Goal: Task Accomplishment & Management: Complete application form

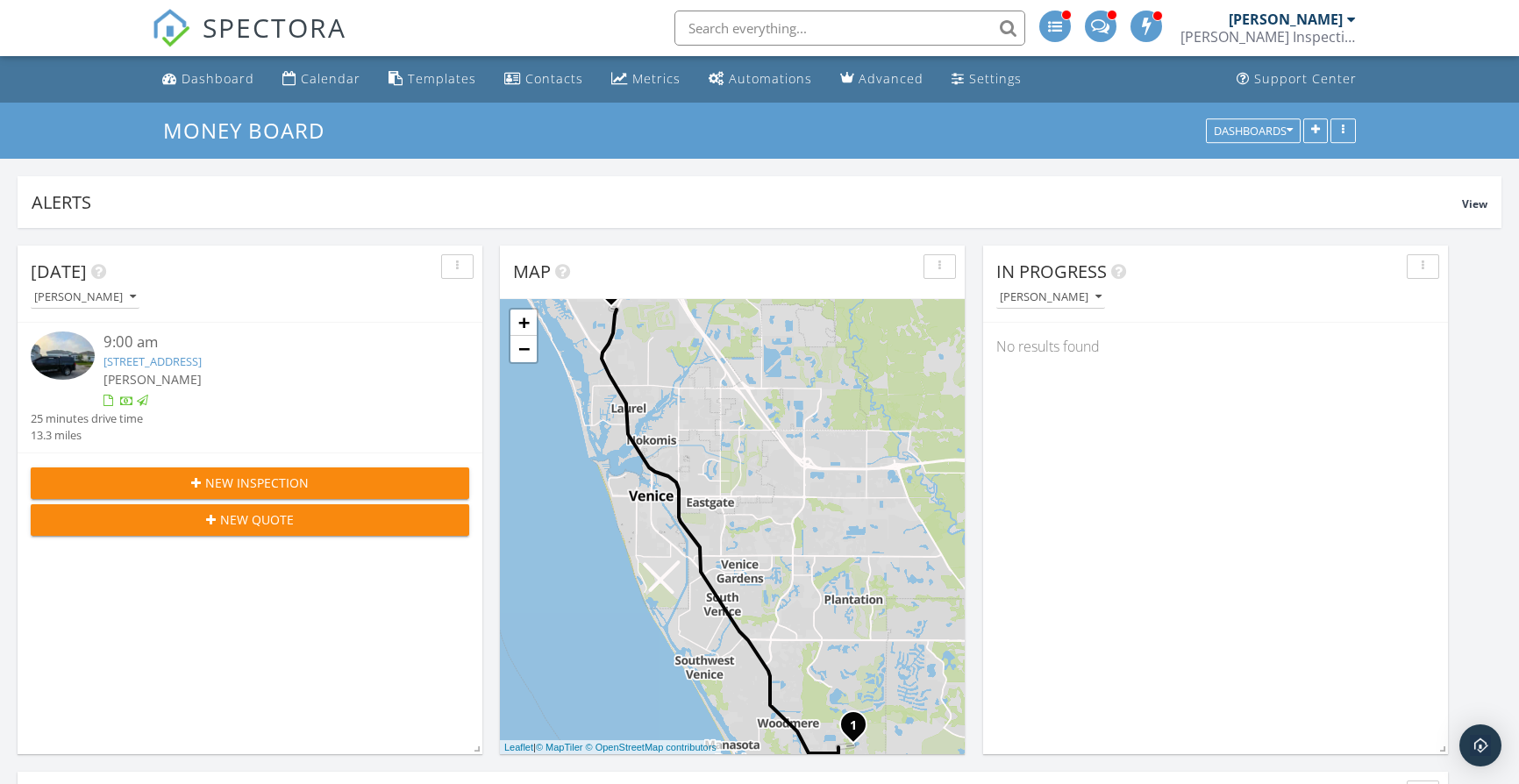
scroll to position [377, 483]
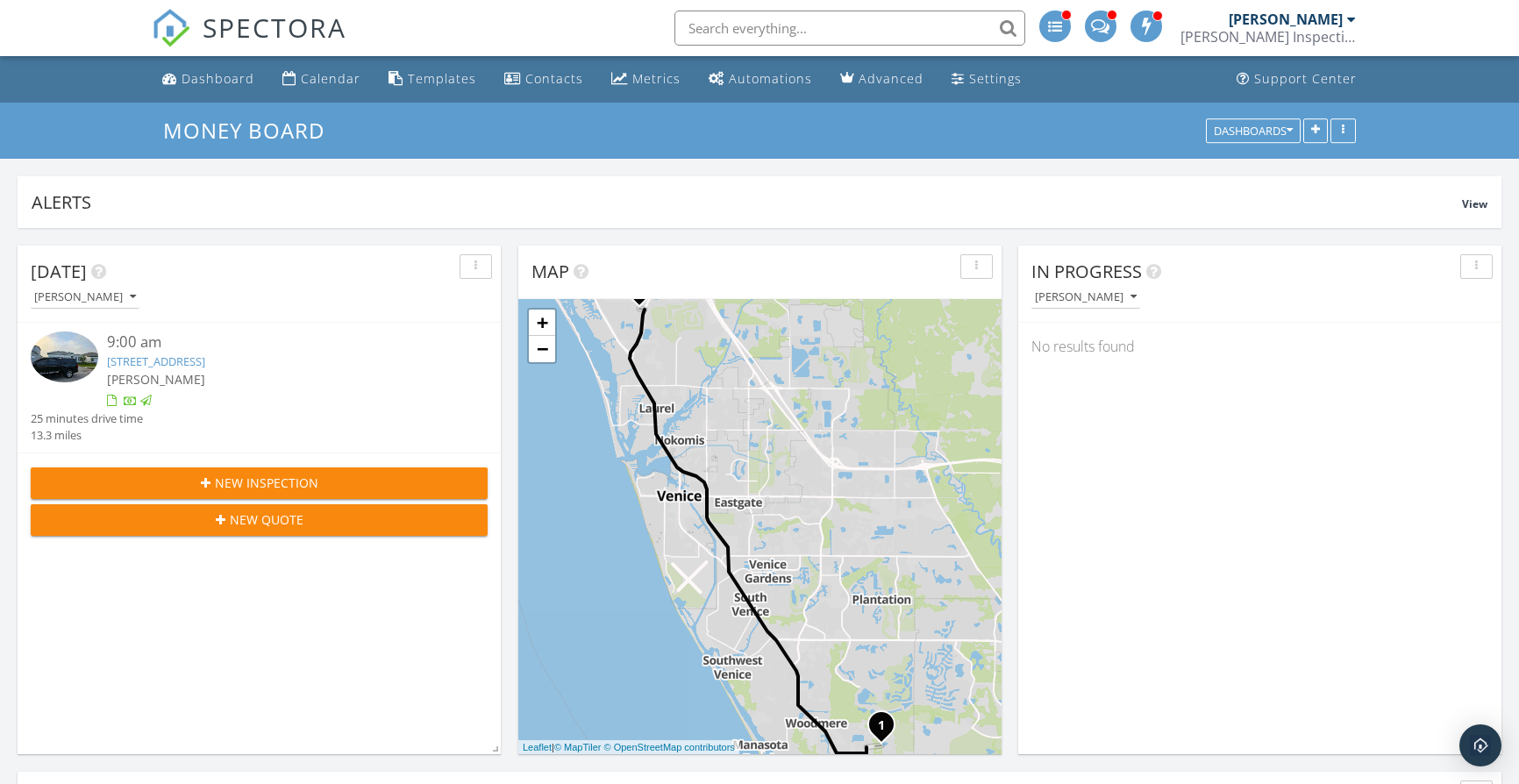
click at [268, 479] on span "New Inspection" at bounding box center [267, 483] width 104 height 19
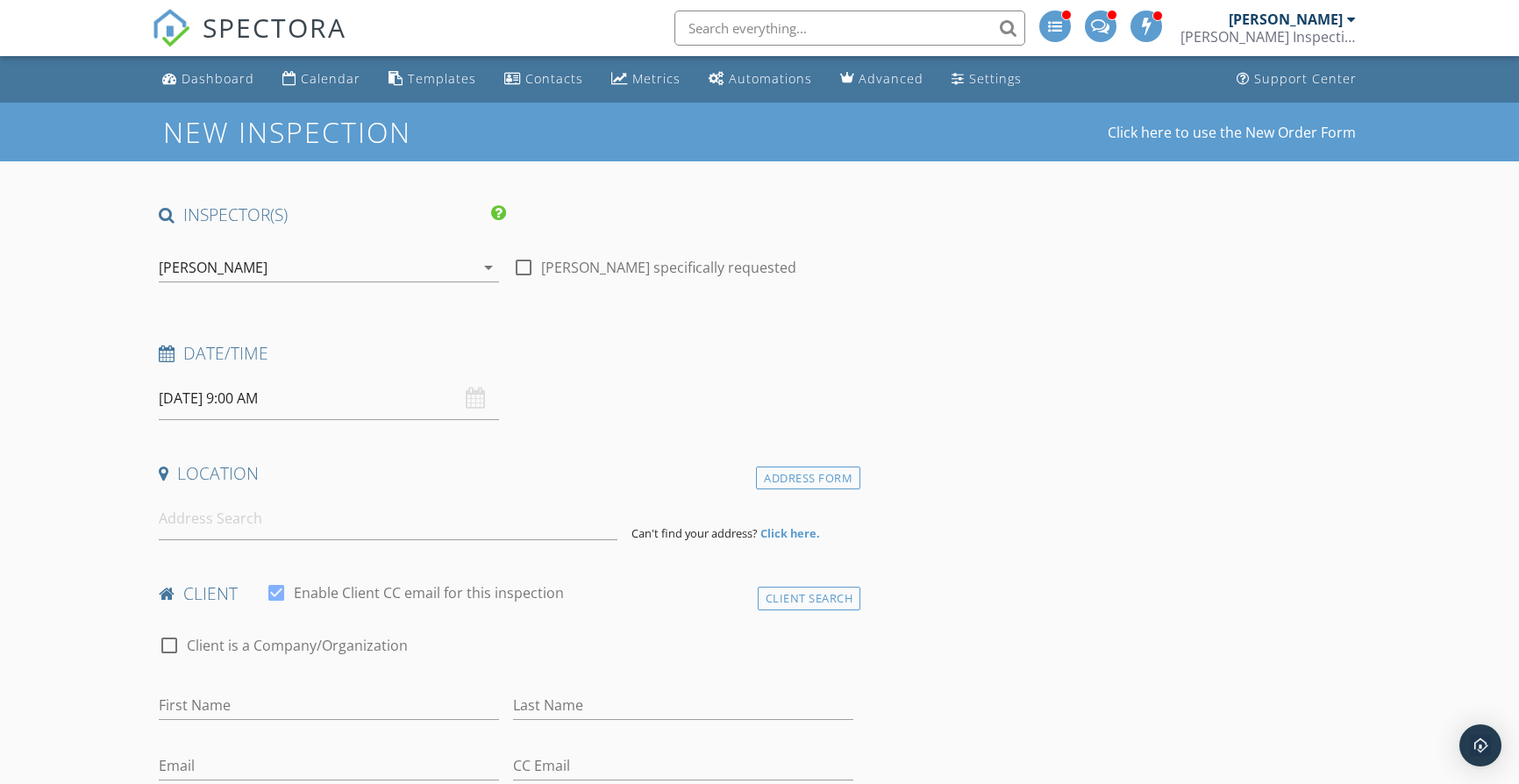
click at [449, 383] on input "[DATE] 9:00 AM" at bounding box center [328, 399] width 340 height 43
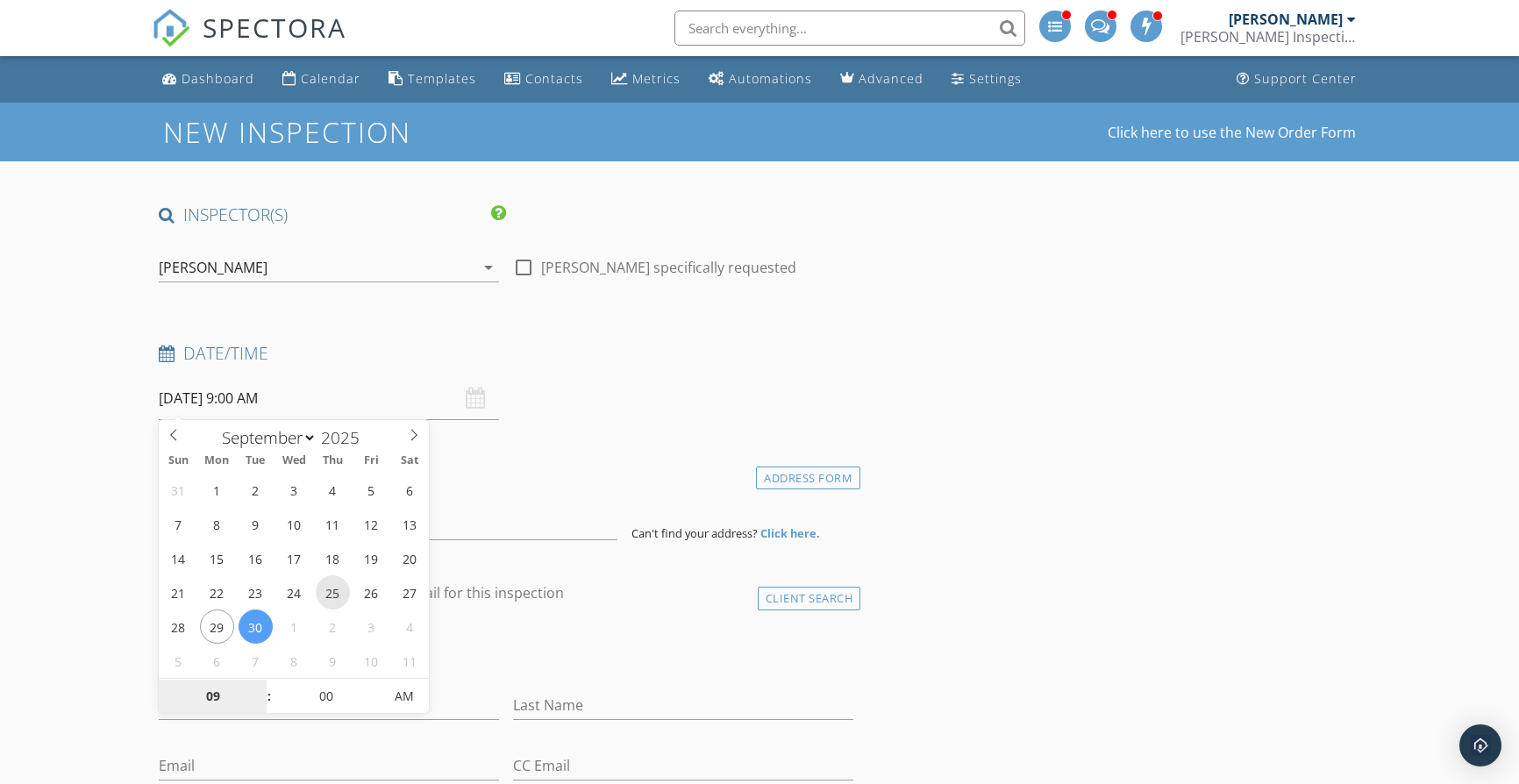
type input "09/25/2025 9:00 AM"
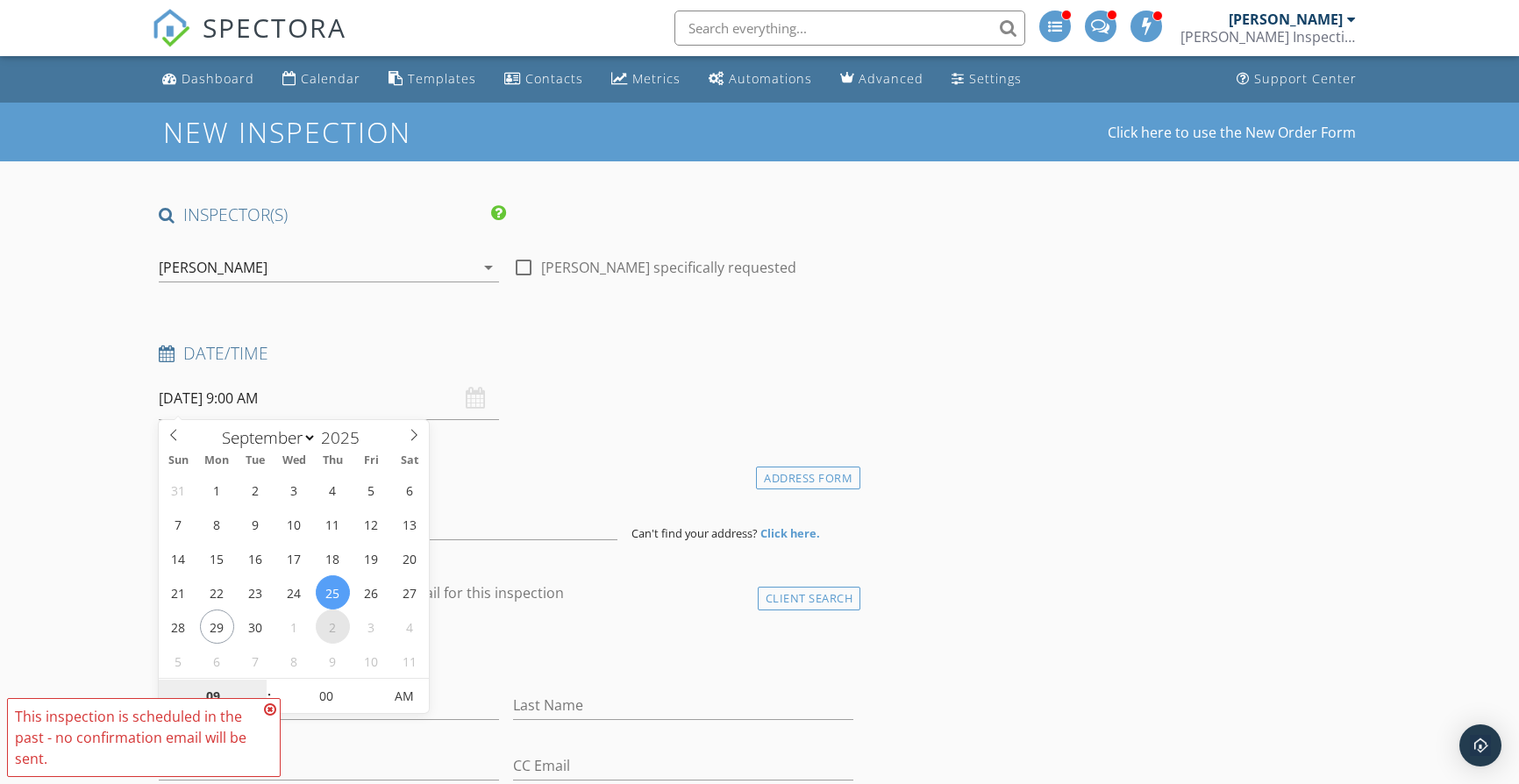
select select "9"
type input "[DATE] 9:00 AM"
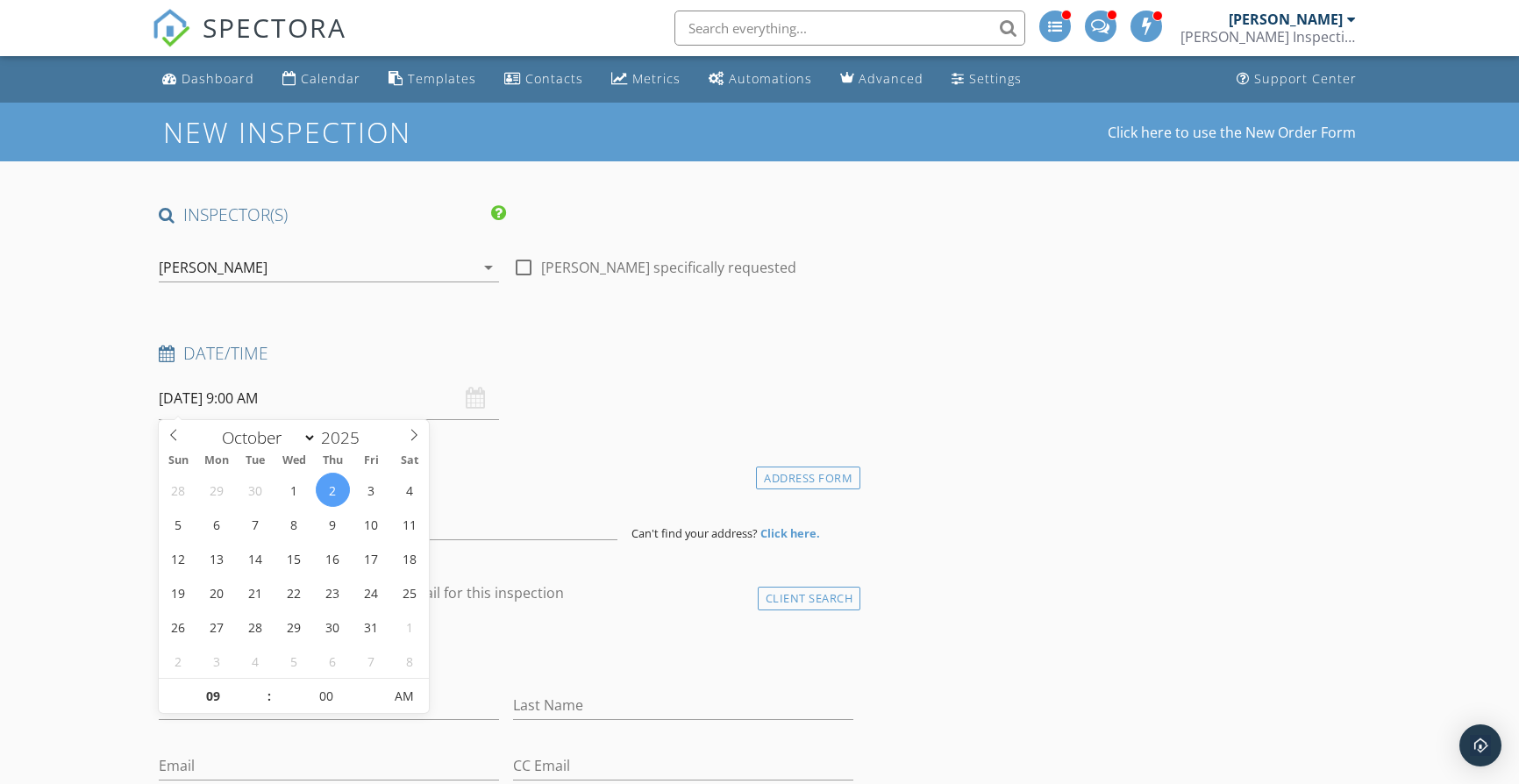
click at [634, 385] on div "Date/Time 10/02/2025 9:00 AM" at bounding box center [506, 381] width 709 height 78
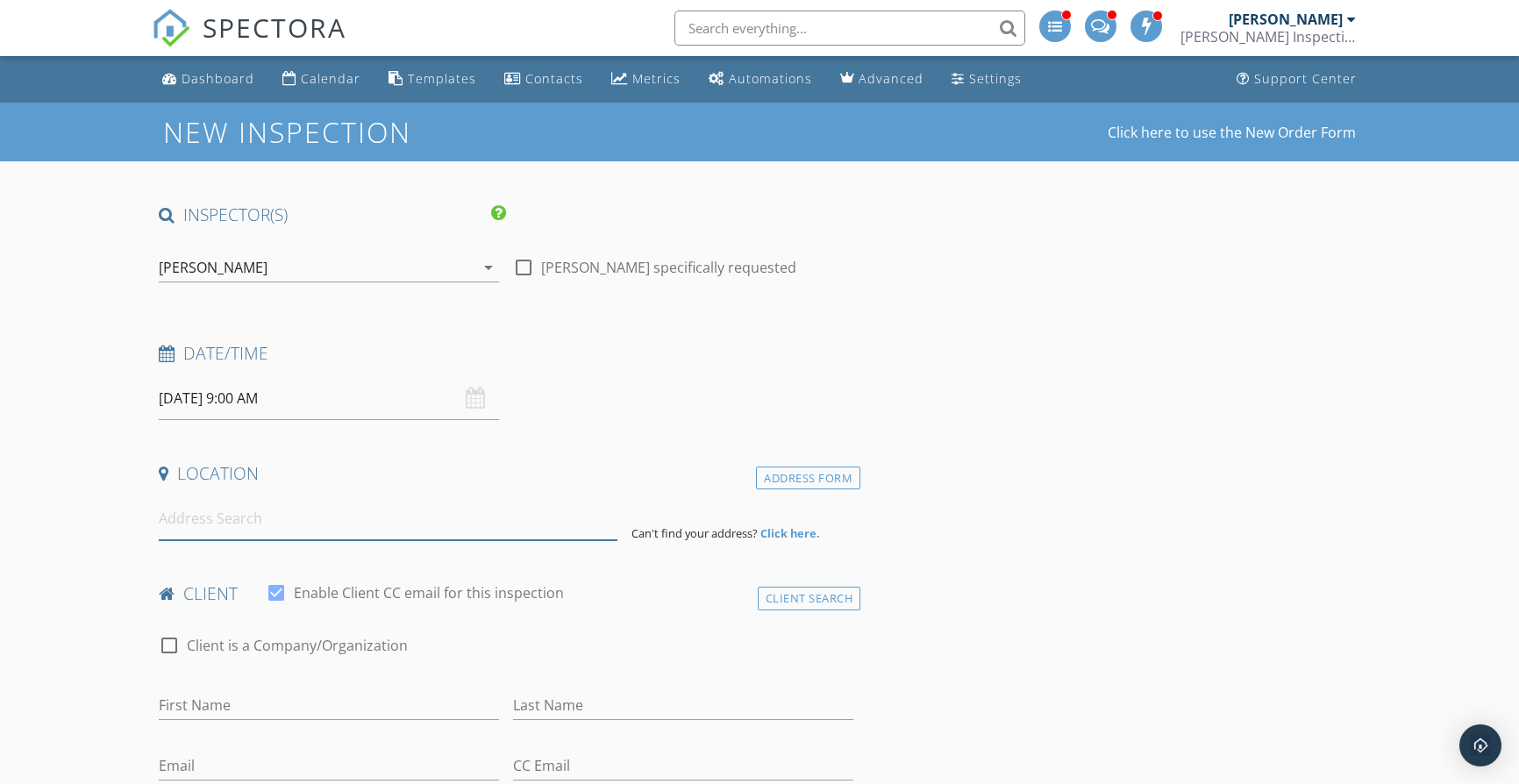
click at [366, 502] on input at bounding box center [387, 519] width 459 height 43
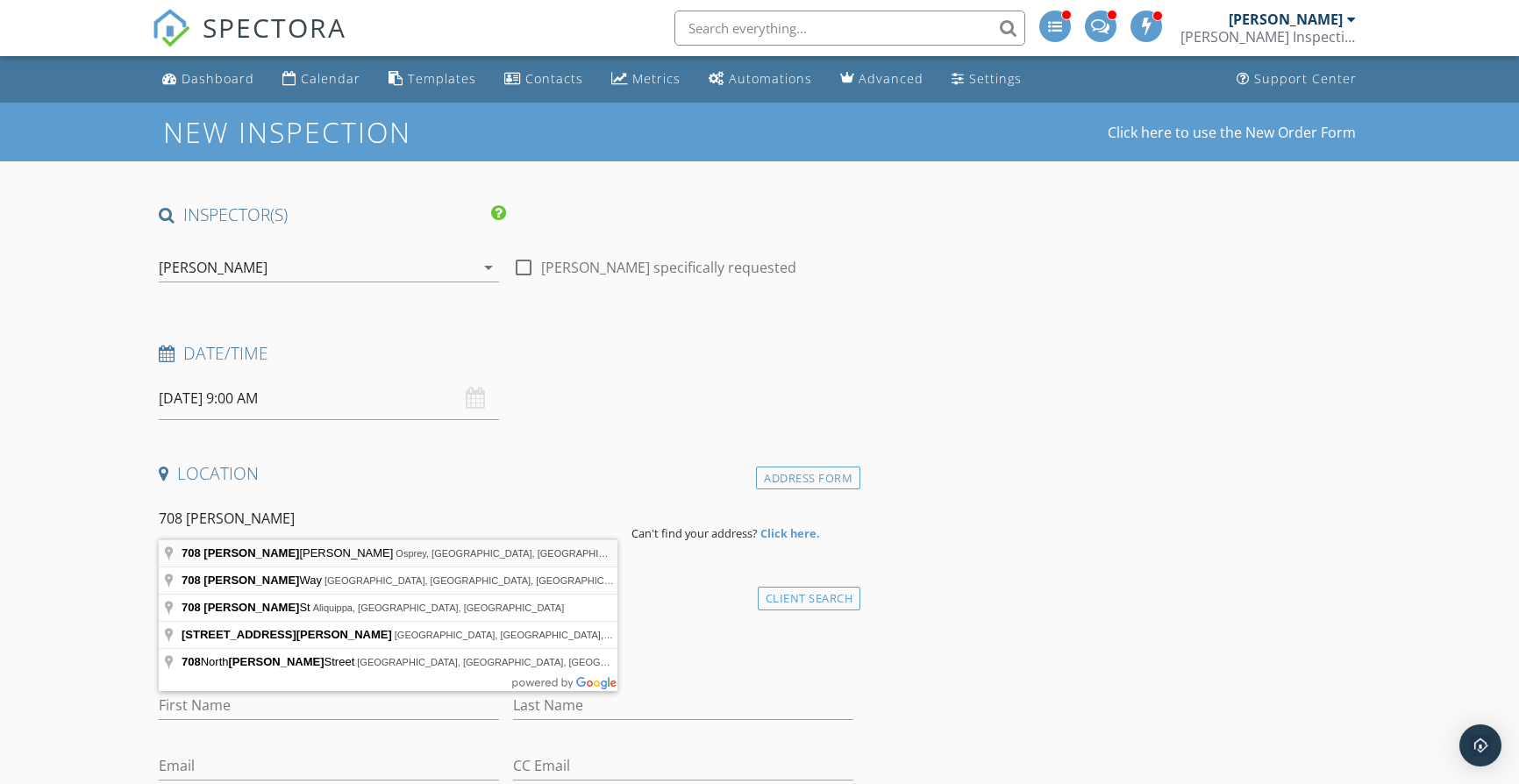
type input "708 Anna Hope Lane, Osprey, FL, USA"
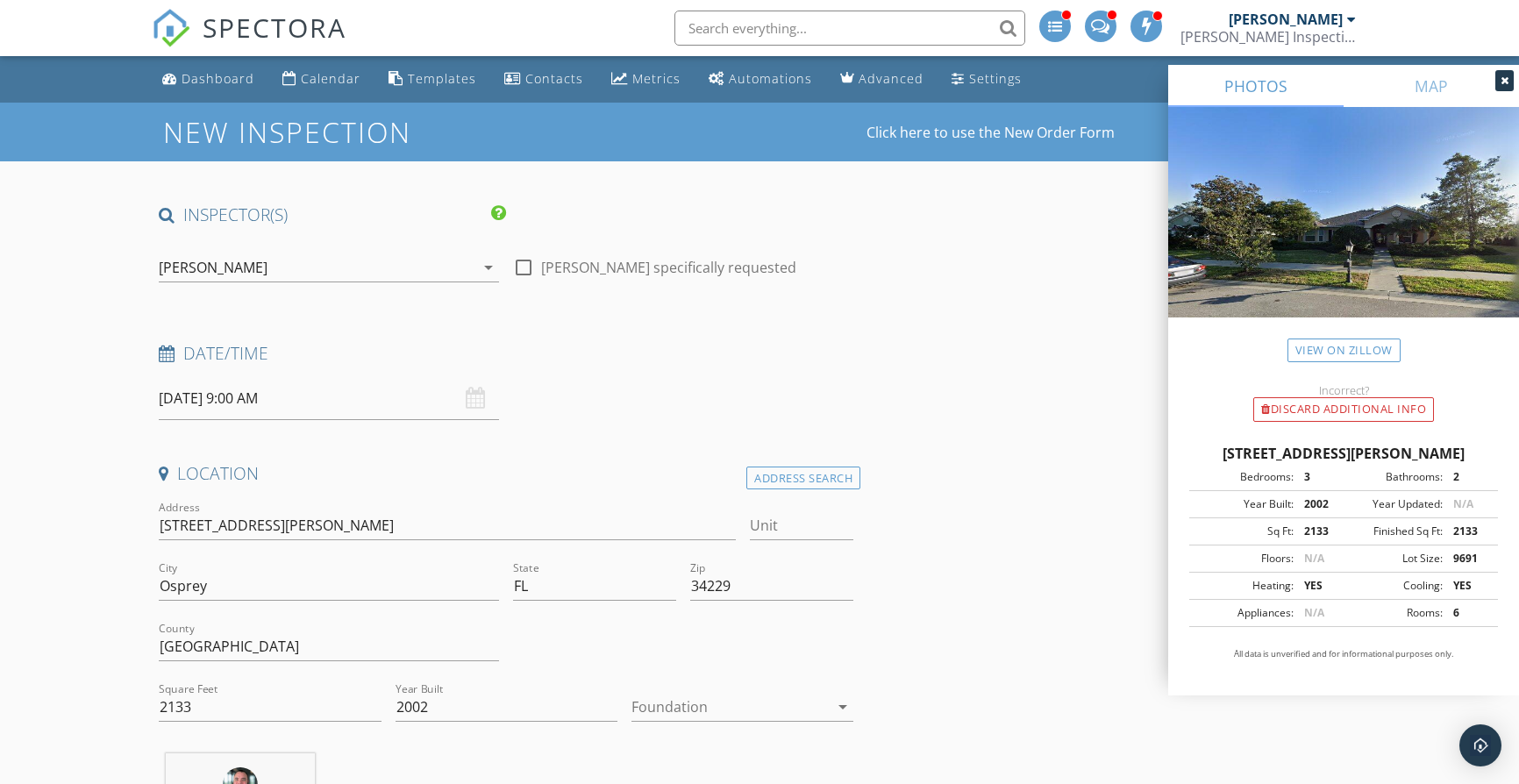
scroll to position [173, 0]
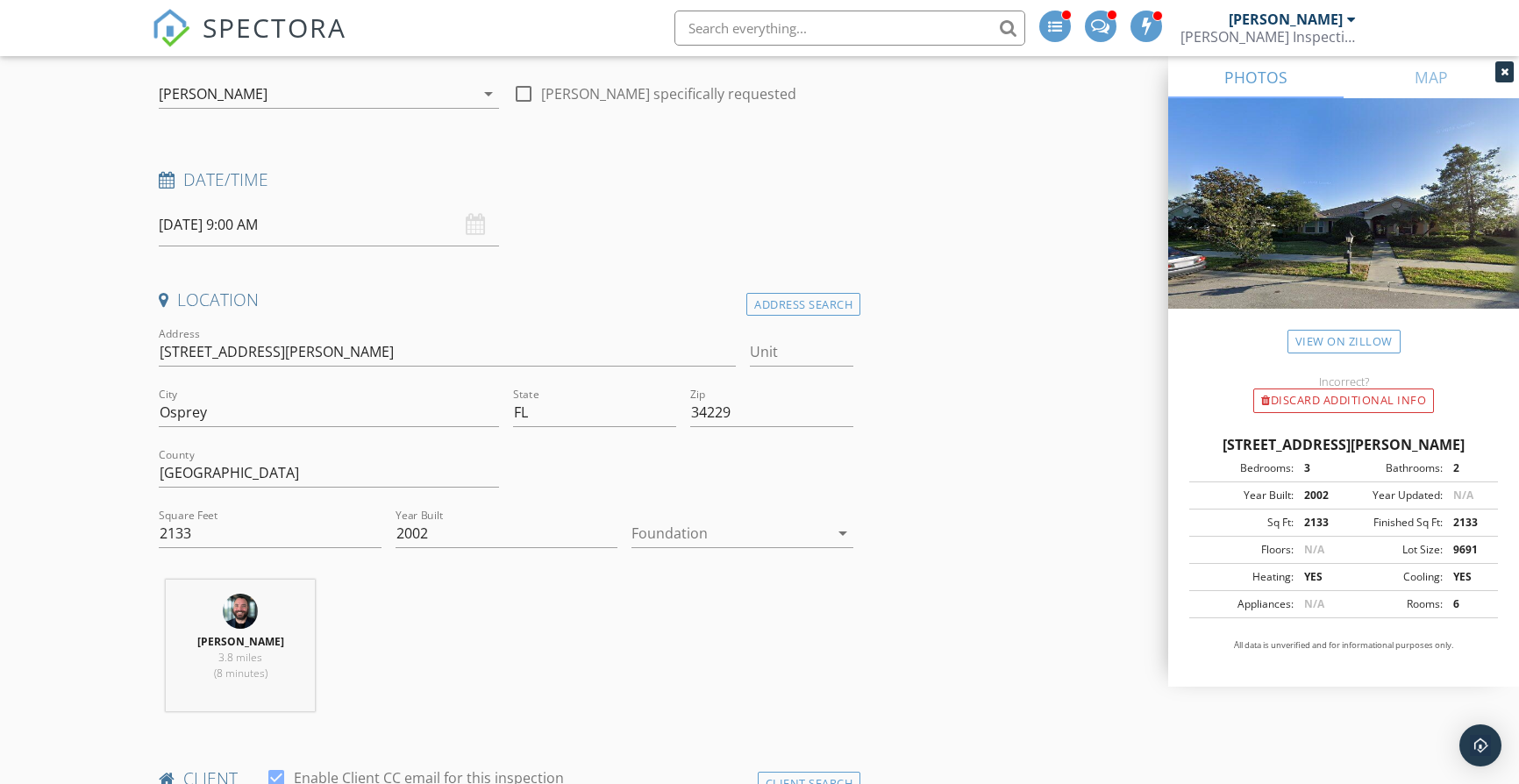
click at [741, 537] on div at bounding box center [729, 533] width 197 height 28
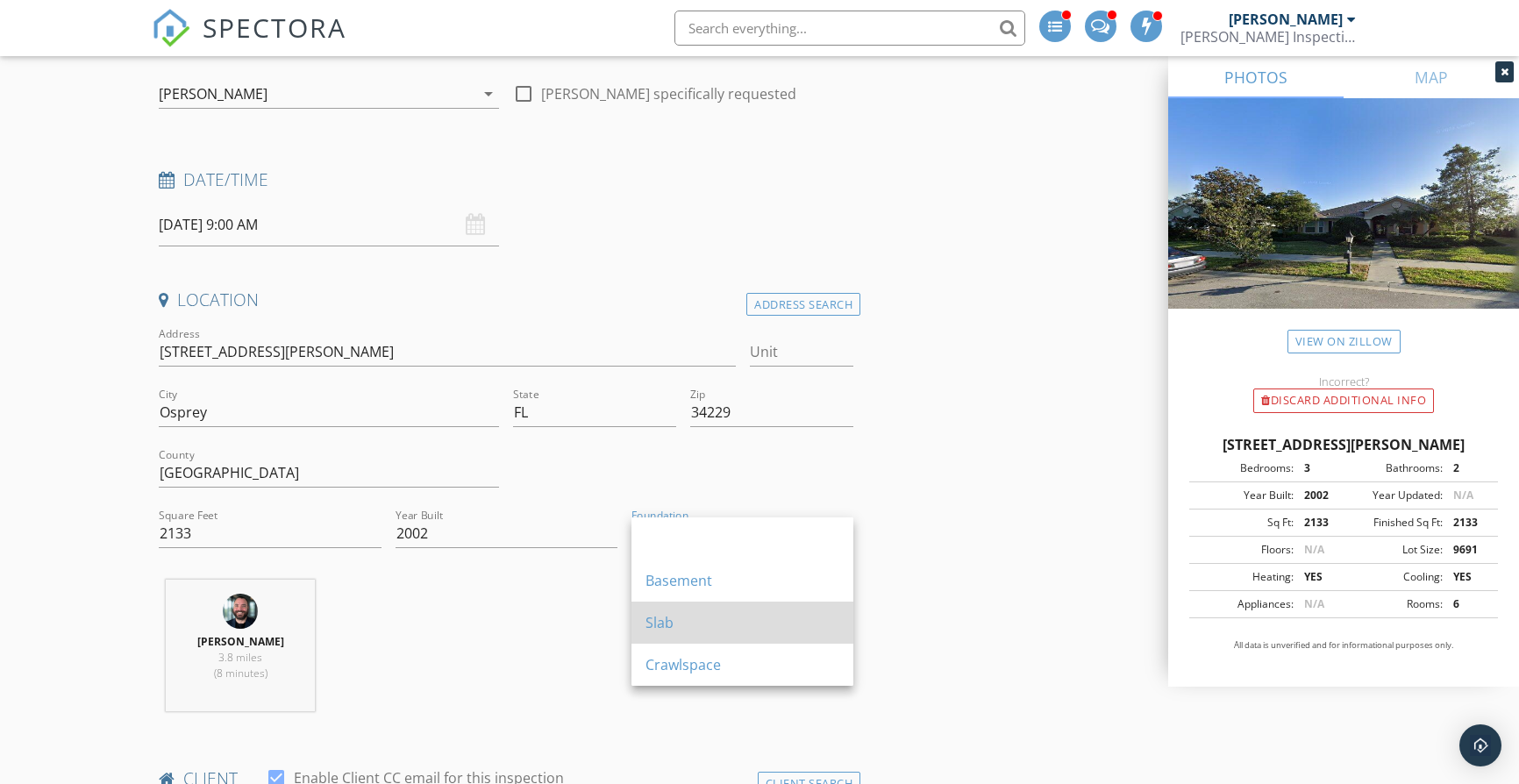
click at [730, 632] on div "Slab" at bounding box center [743, 623] width 194 height 21
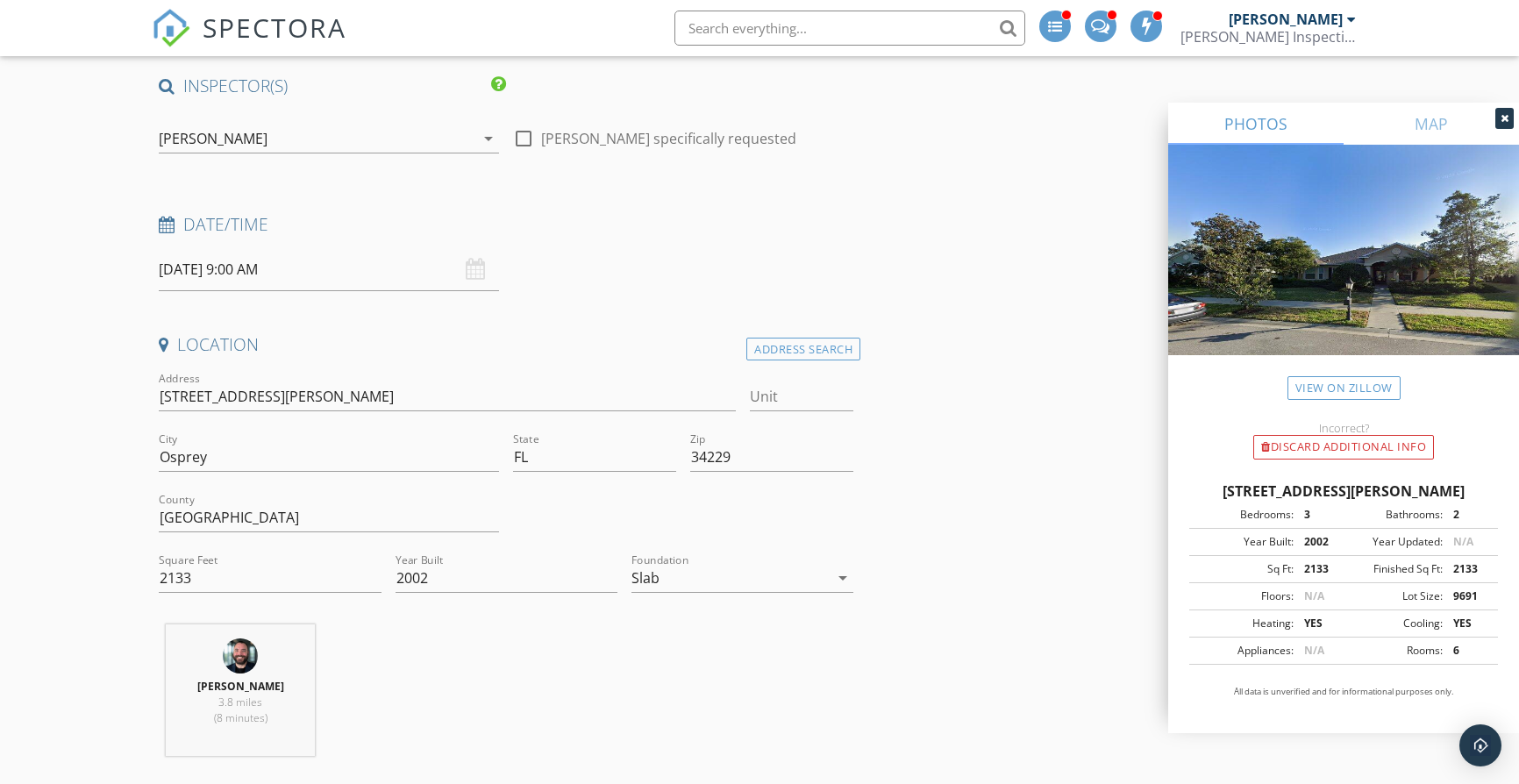
scroll to position [486, 0]
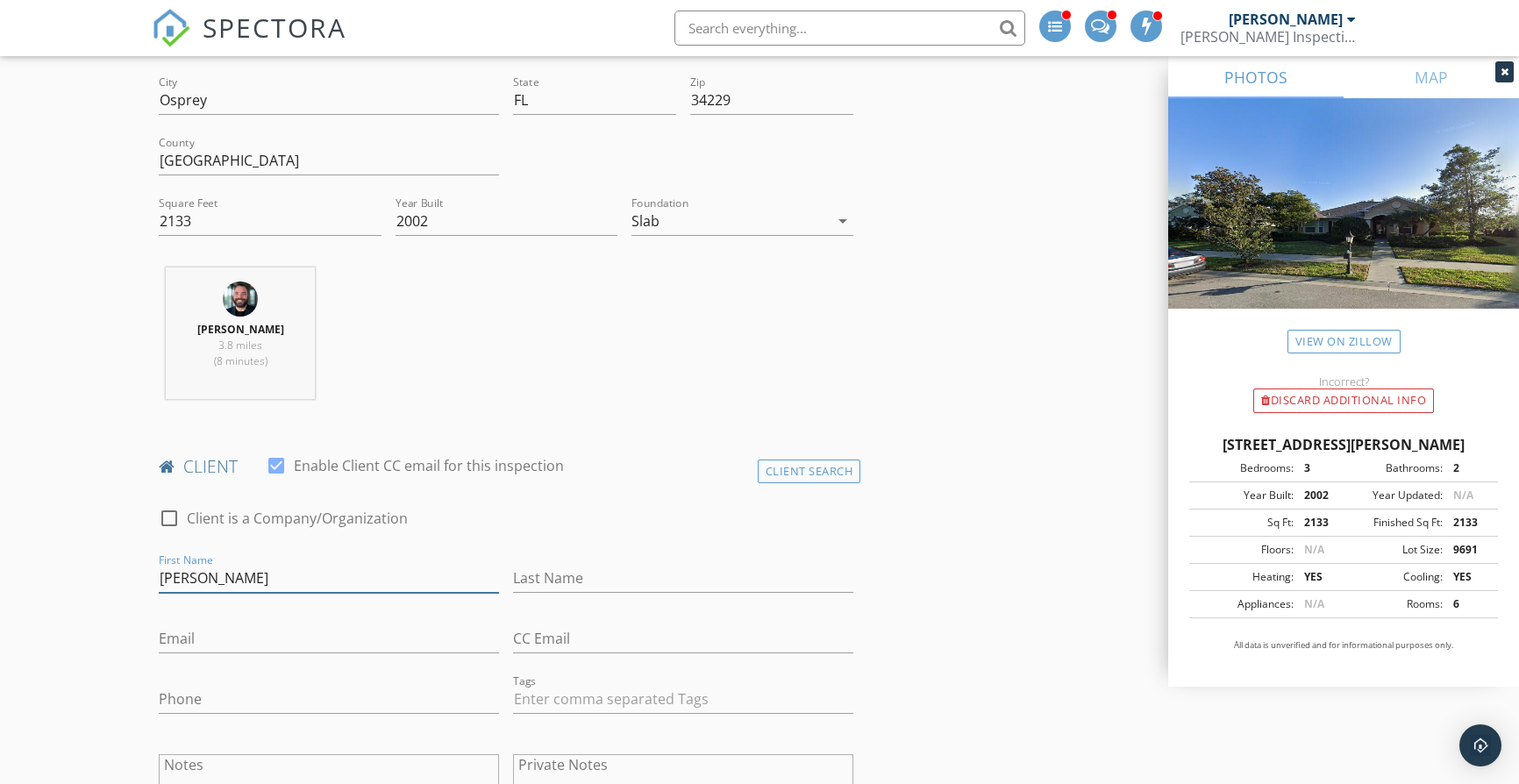
type input "Yuan"
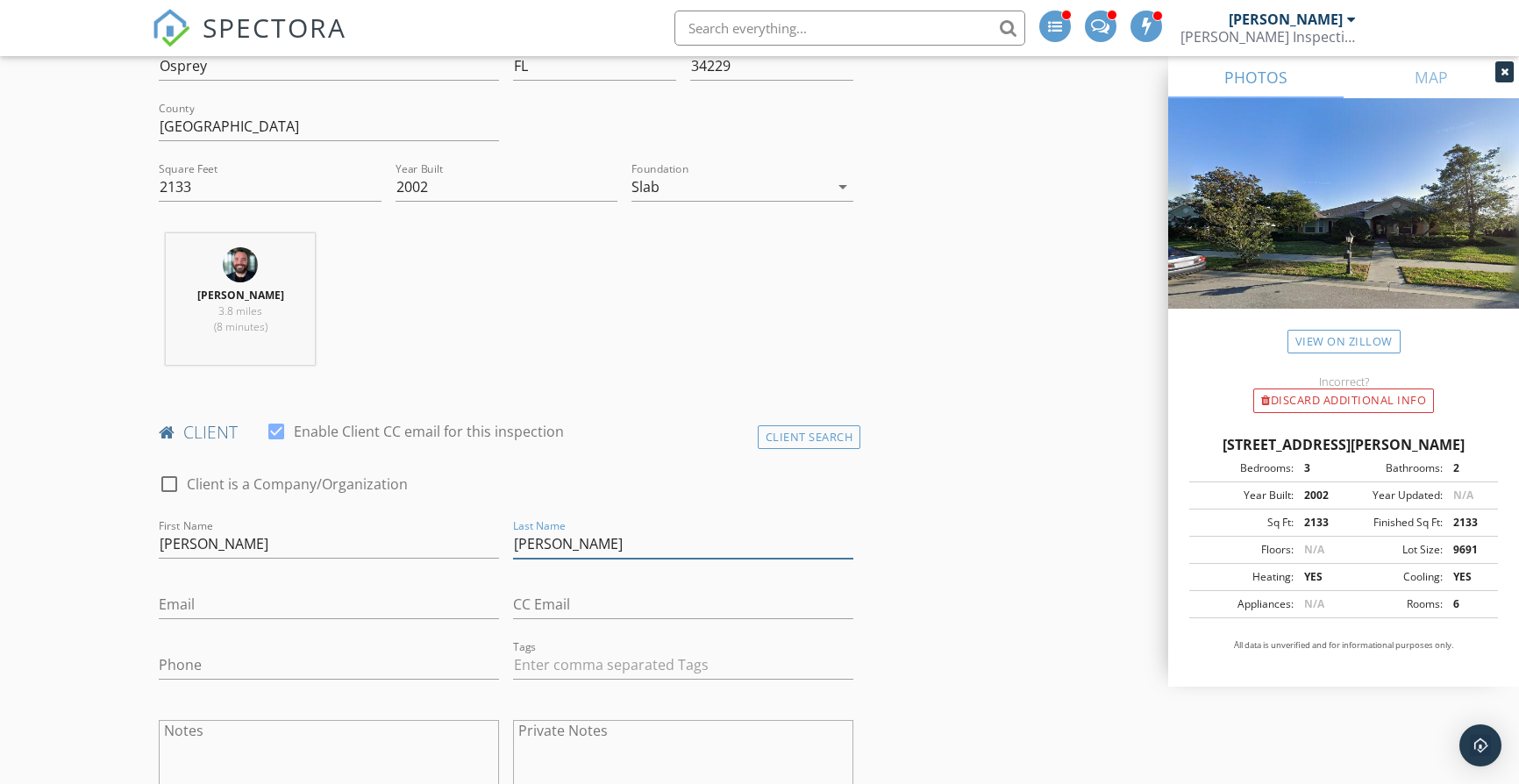
type input "Zhang"
paste input "demizy2024@gmail.com"
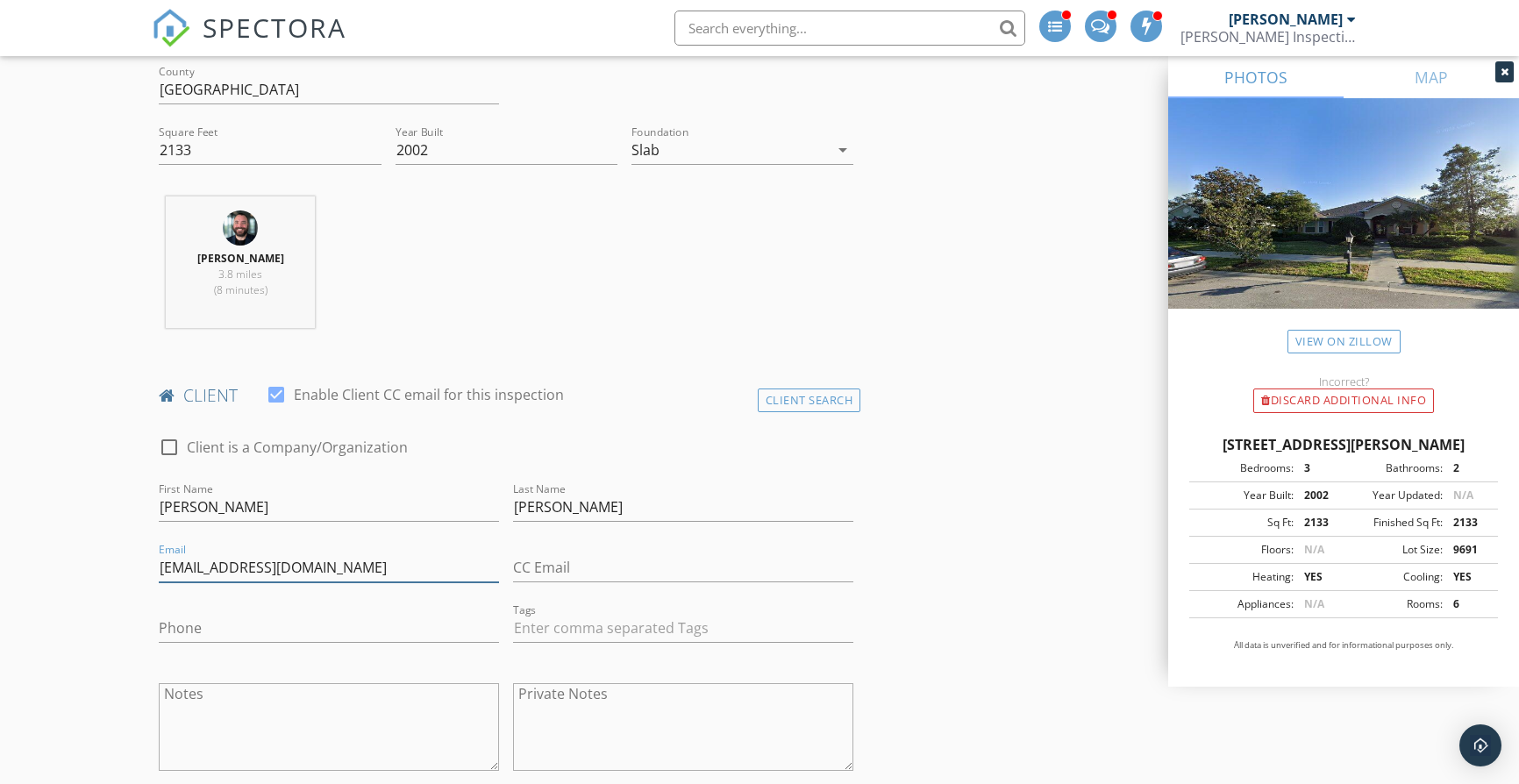
type input "demizy2024@gmail.com"
paste input "941-278-0642"
type input "941-278-0642"
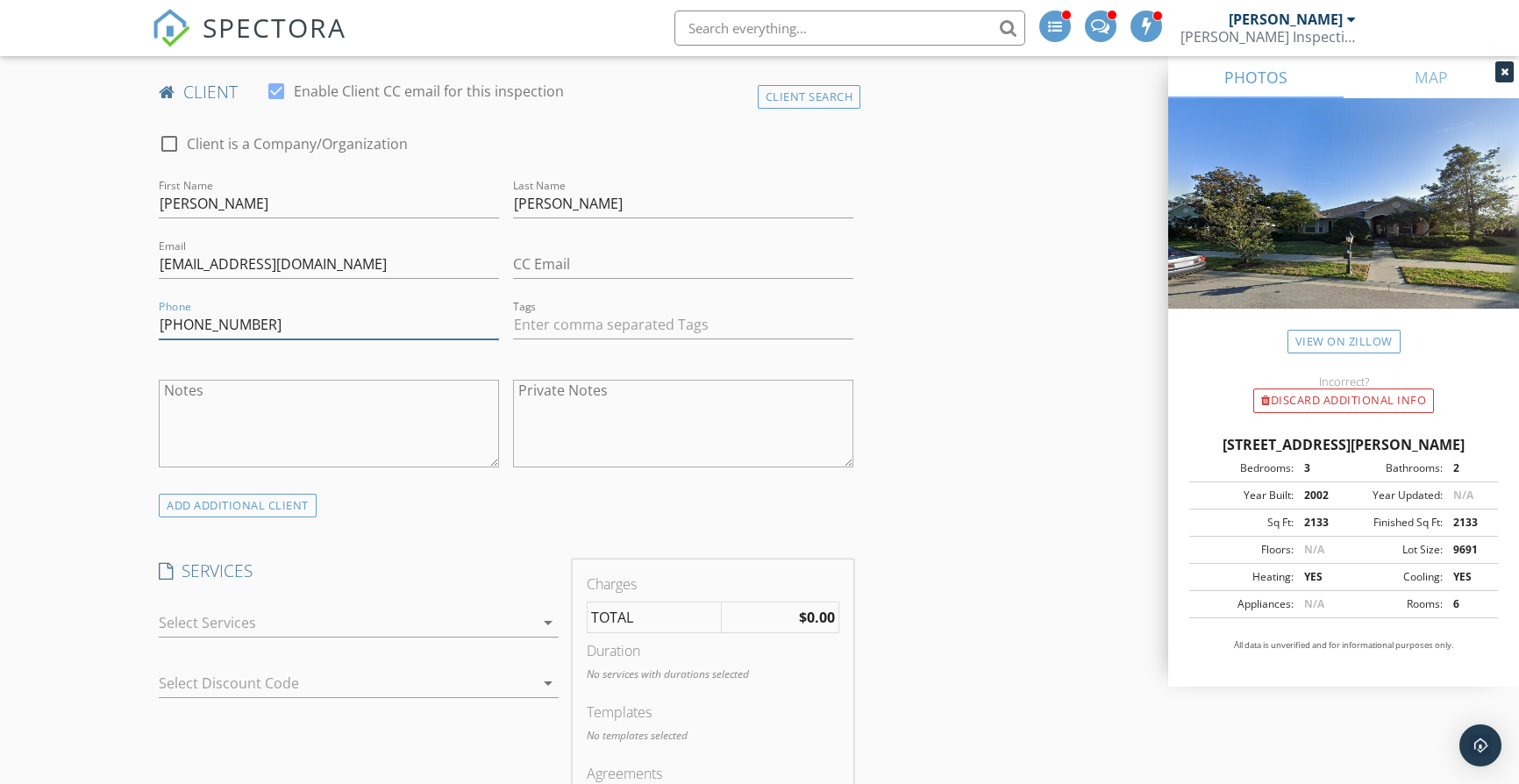
scroll to position [1062, 0]
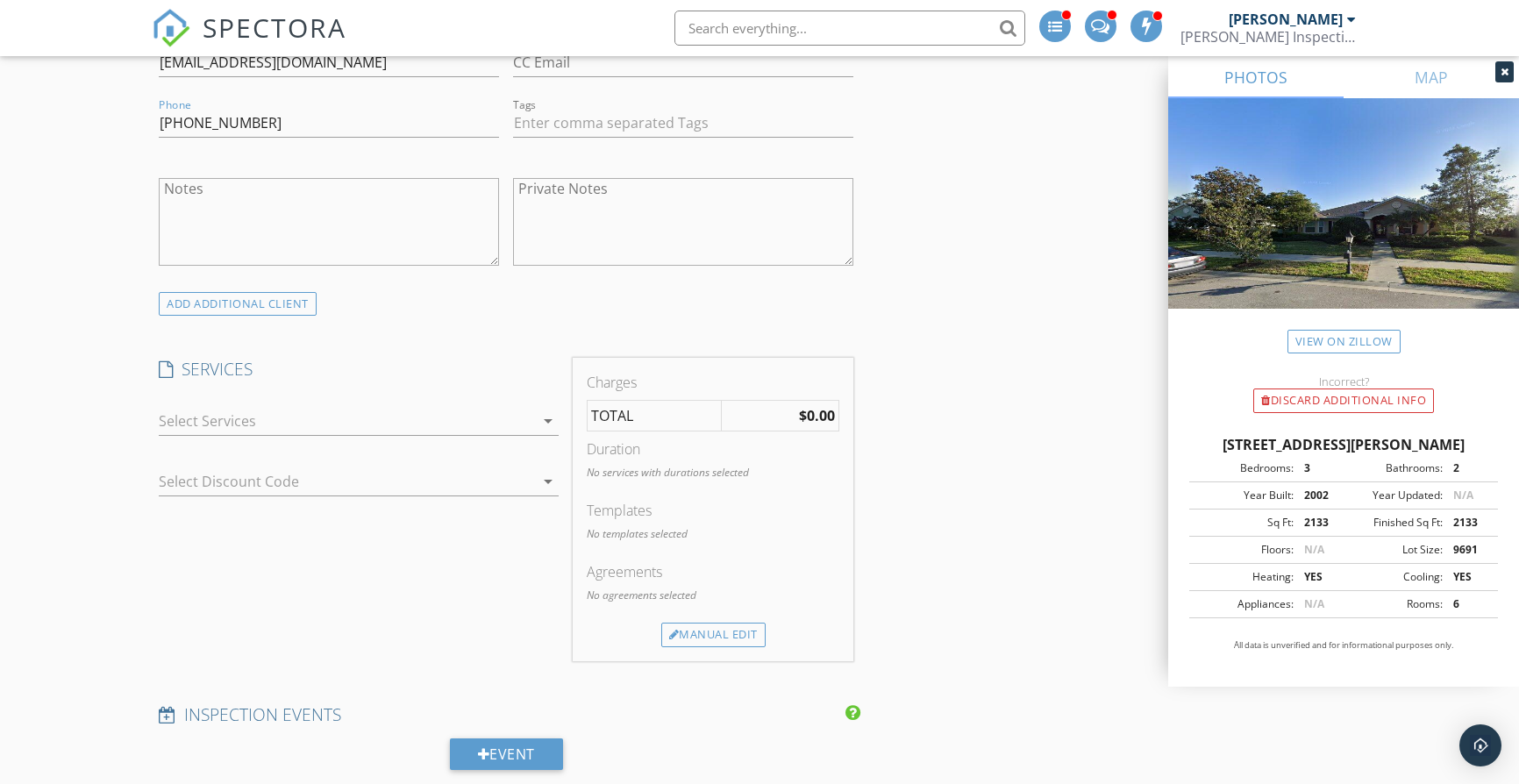
click at [430, 417] on div at bounding box center [345, 421] width 374 height 28
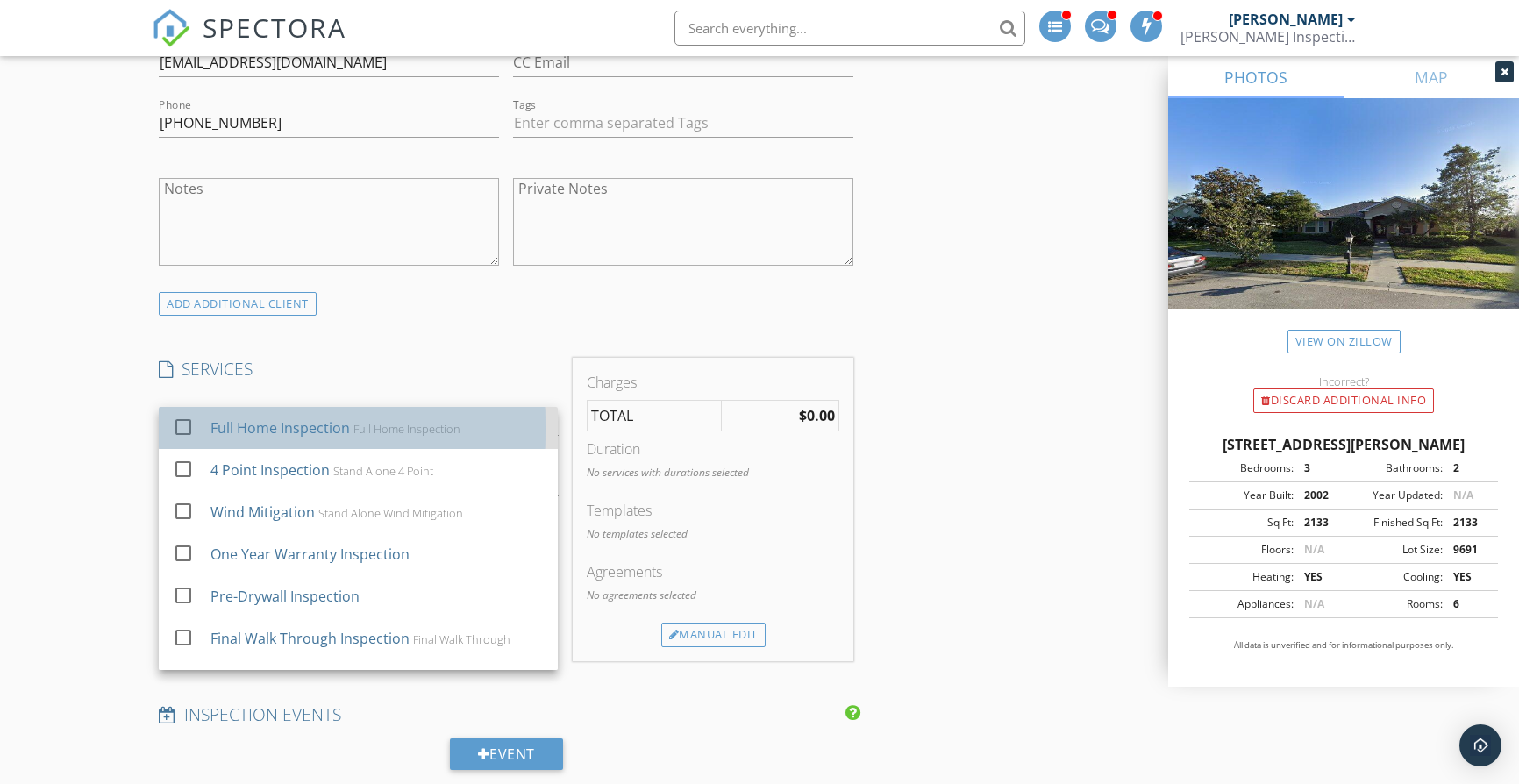
click at [417, 431] on div "Full Home Inspection" at bounding box center [407, 429] width 107 height 14
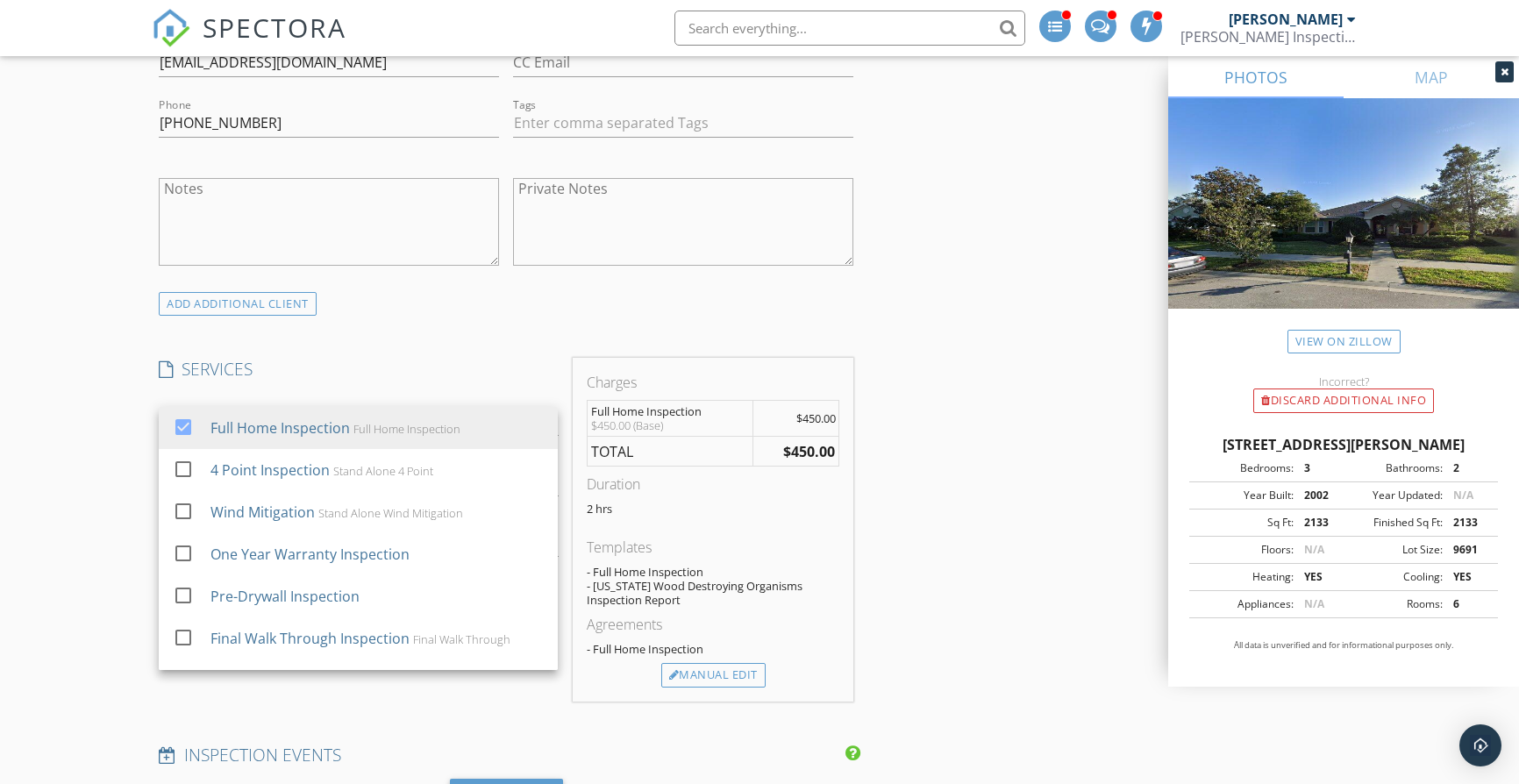
click at [448, 362] on h4 "SERVICES" at bounding box center [357, 369] width 399 height 23
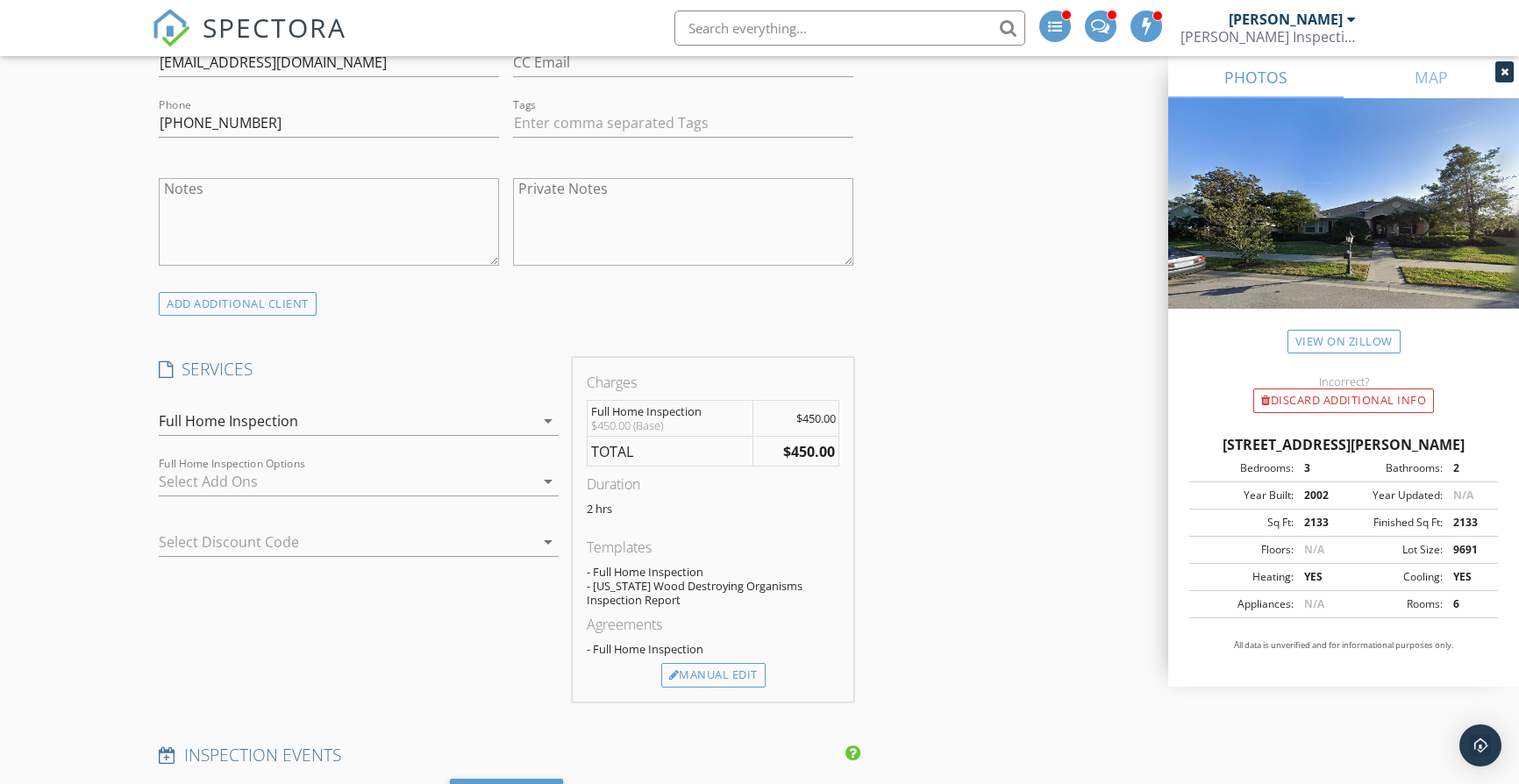
click at [445, 478] on div at bounding box center [345, 482] width 374 height 28
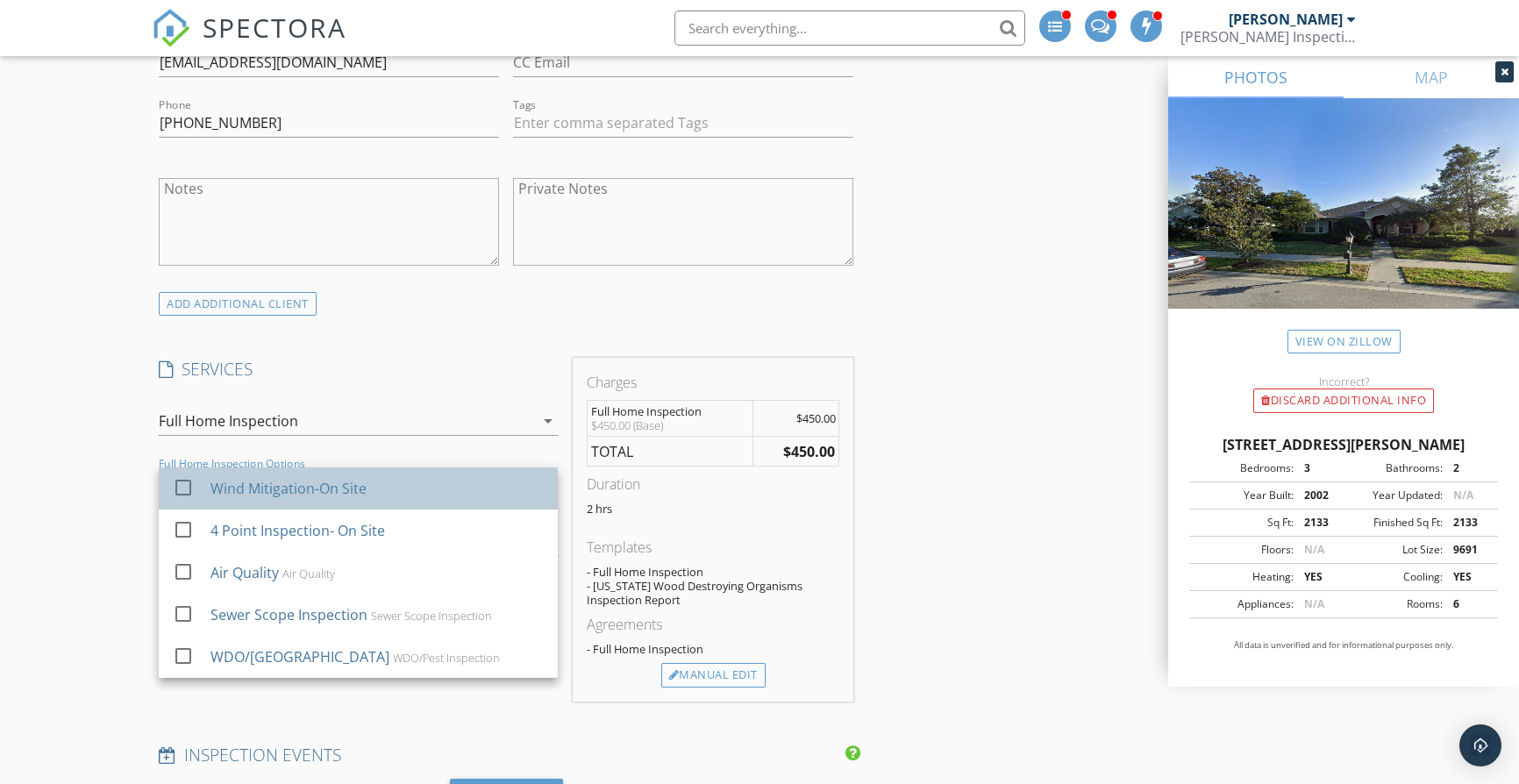
click at [434, 491] on div "Wind Mitigation-On Site" at bounding box center [377, 488] width 334 height 35
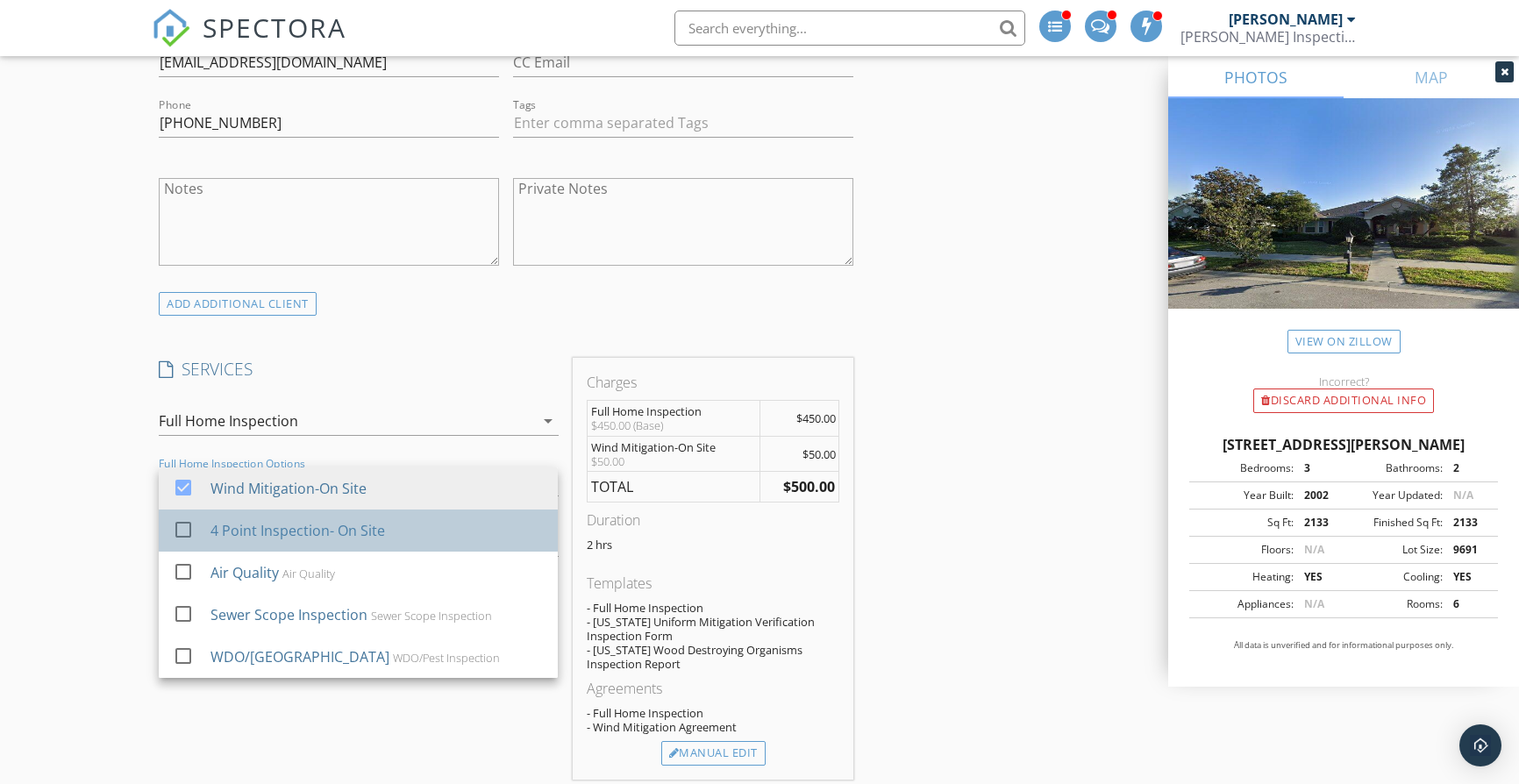
click at [433, 531] on div "4 Point Inspection- On Site" at bounding box center [377, 530] width 334 height 35
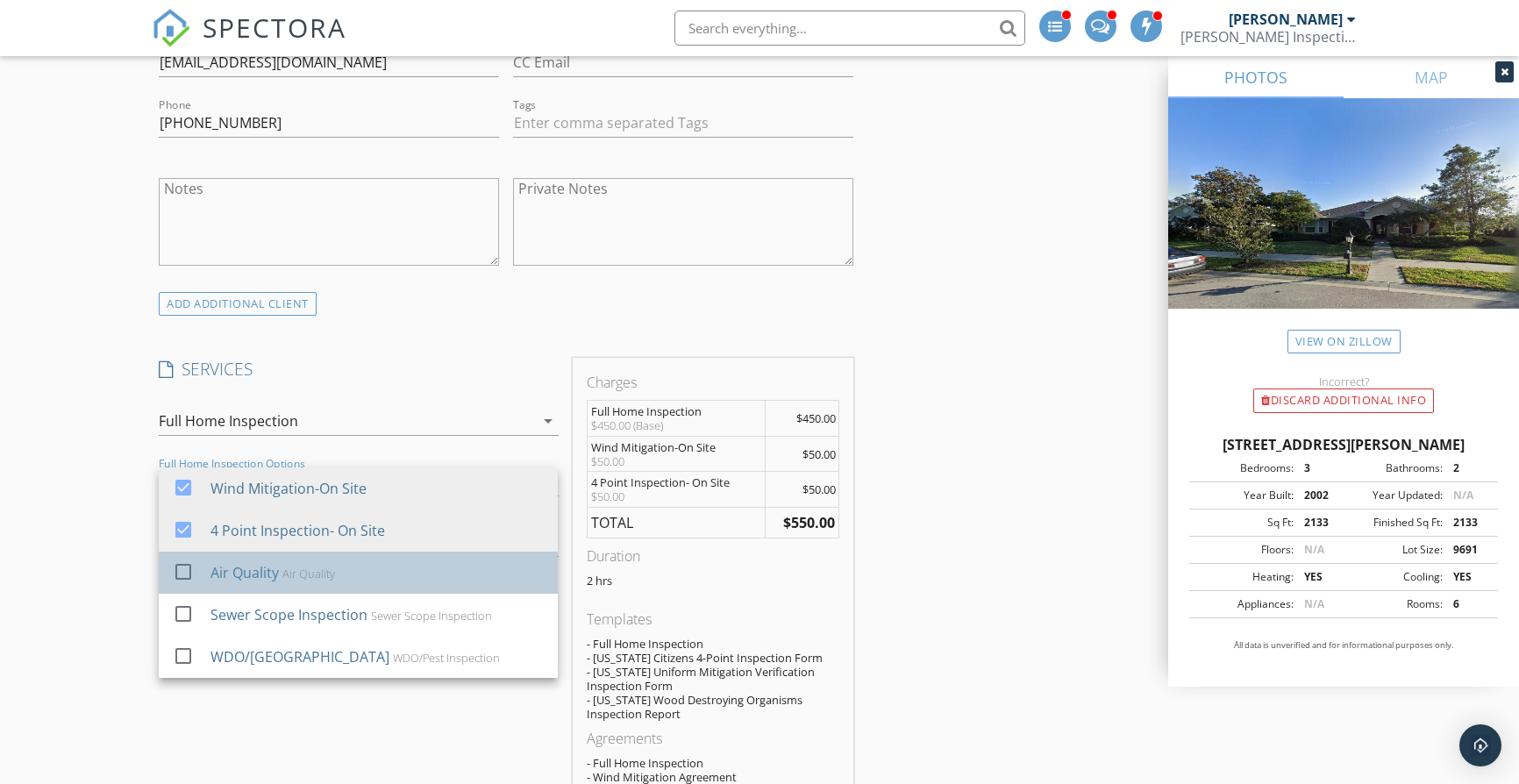
click at [421, 574] on div "Air Quality Air Quality" at bounding box center [377, 572] width 334 height 35
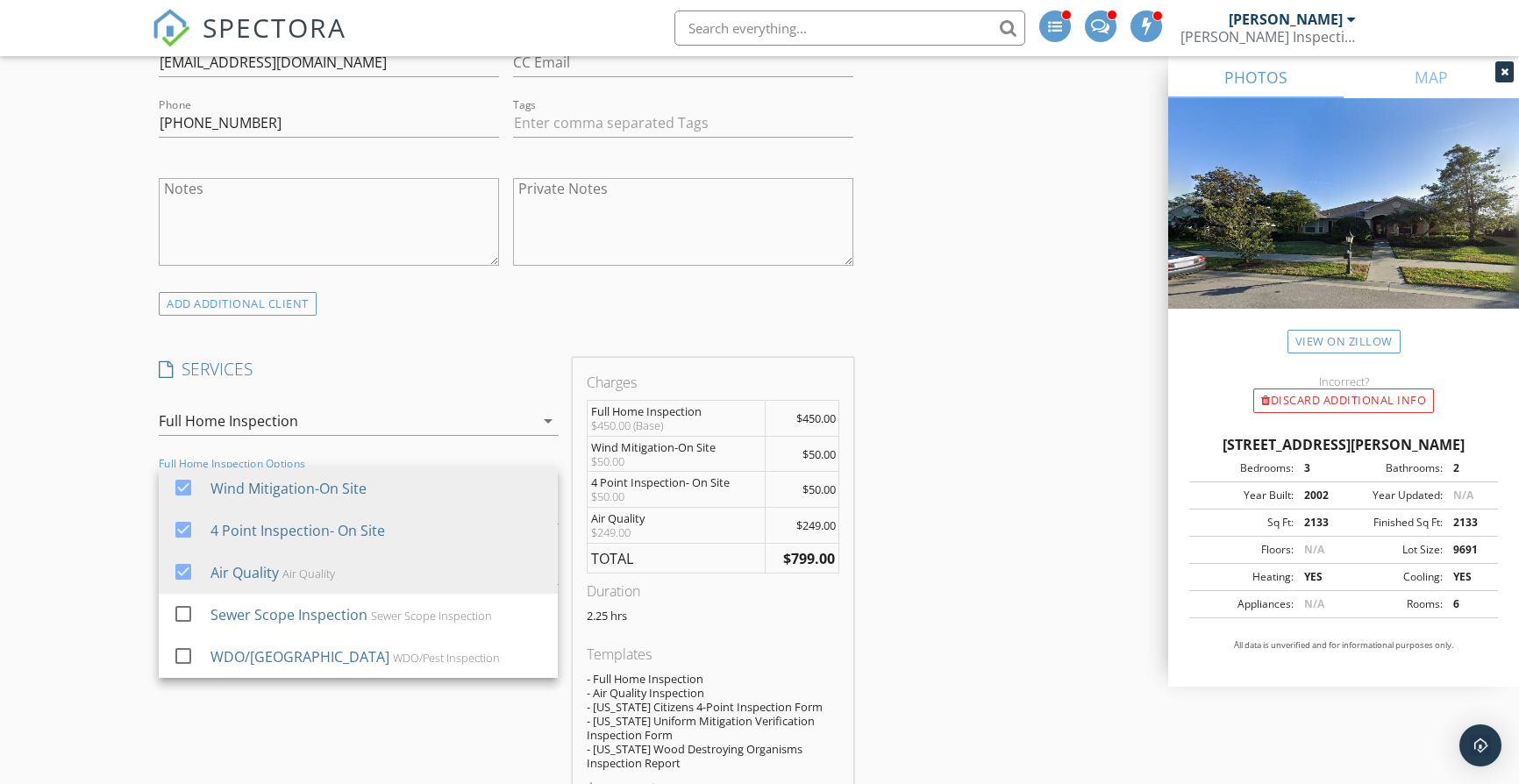
click at [471, 381] on div "SERVICES check_box Full Home Inspection Full Home Inspection check_box_outline_…" at bounding box center [358, 626] width 413 height 535
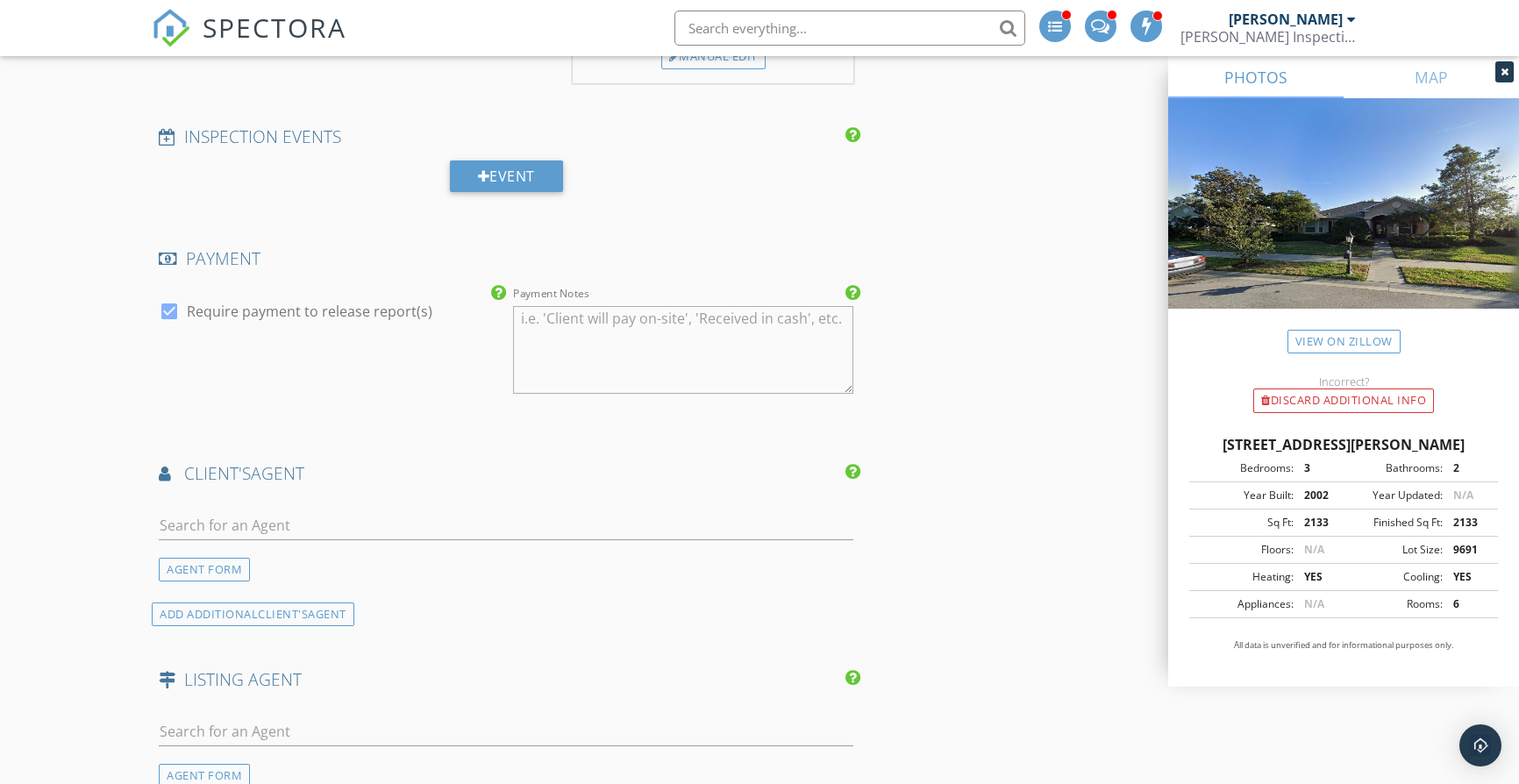
scroll to position [1903, 0]
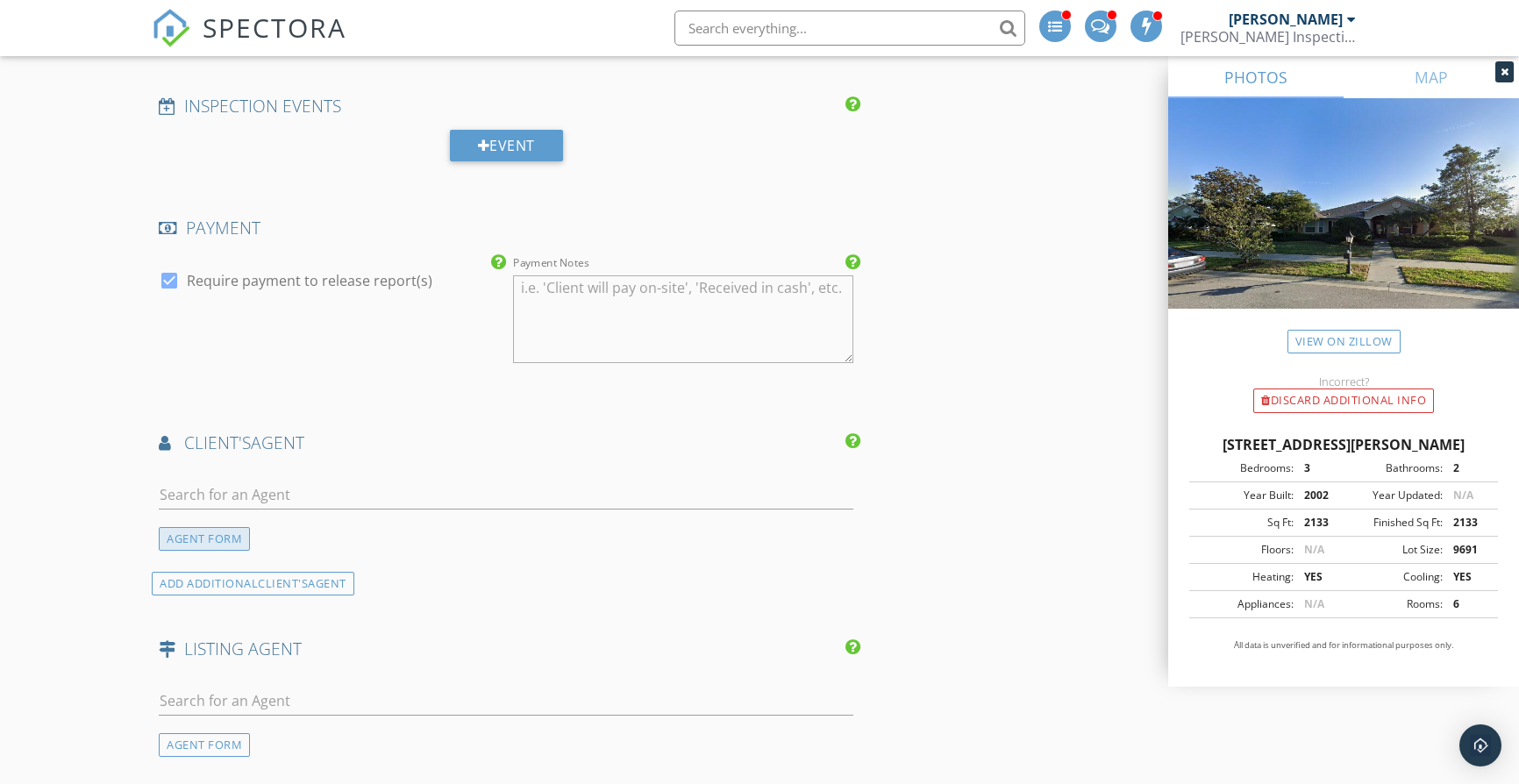
click at [239, 529] on div "AGENT FORM" at bounding box center [204, 538] width 91 height 24
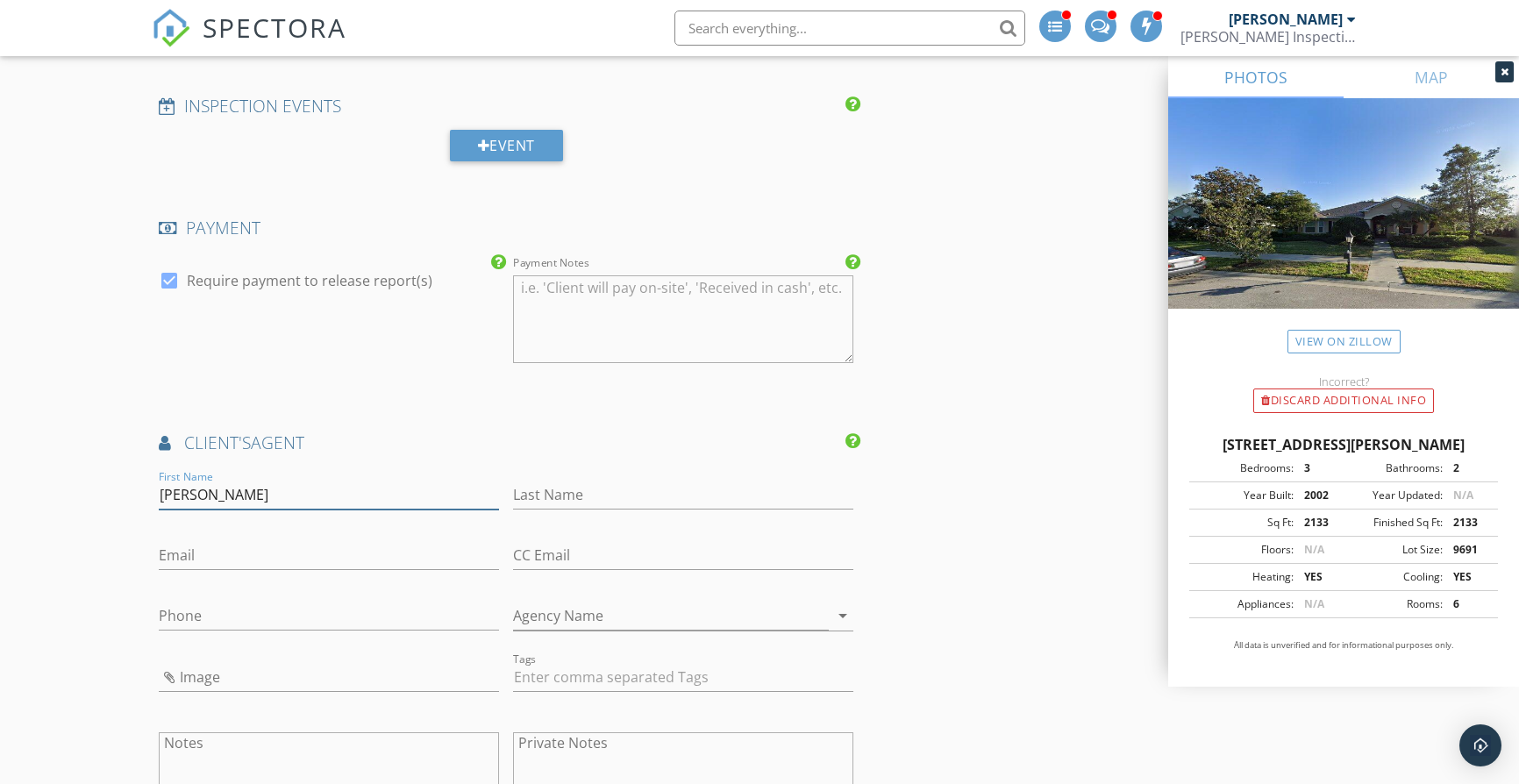
type input "Sara"
type input "Linberger"
paste input "941-704-0226"
type input "941-704-0226"
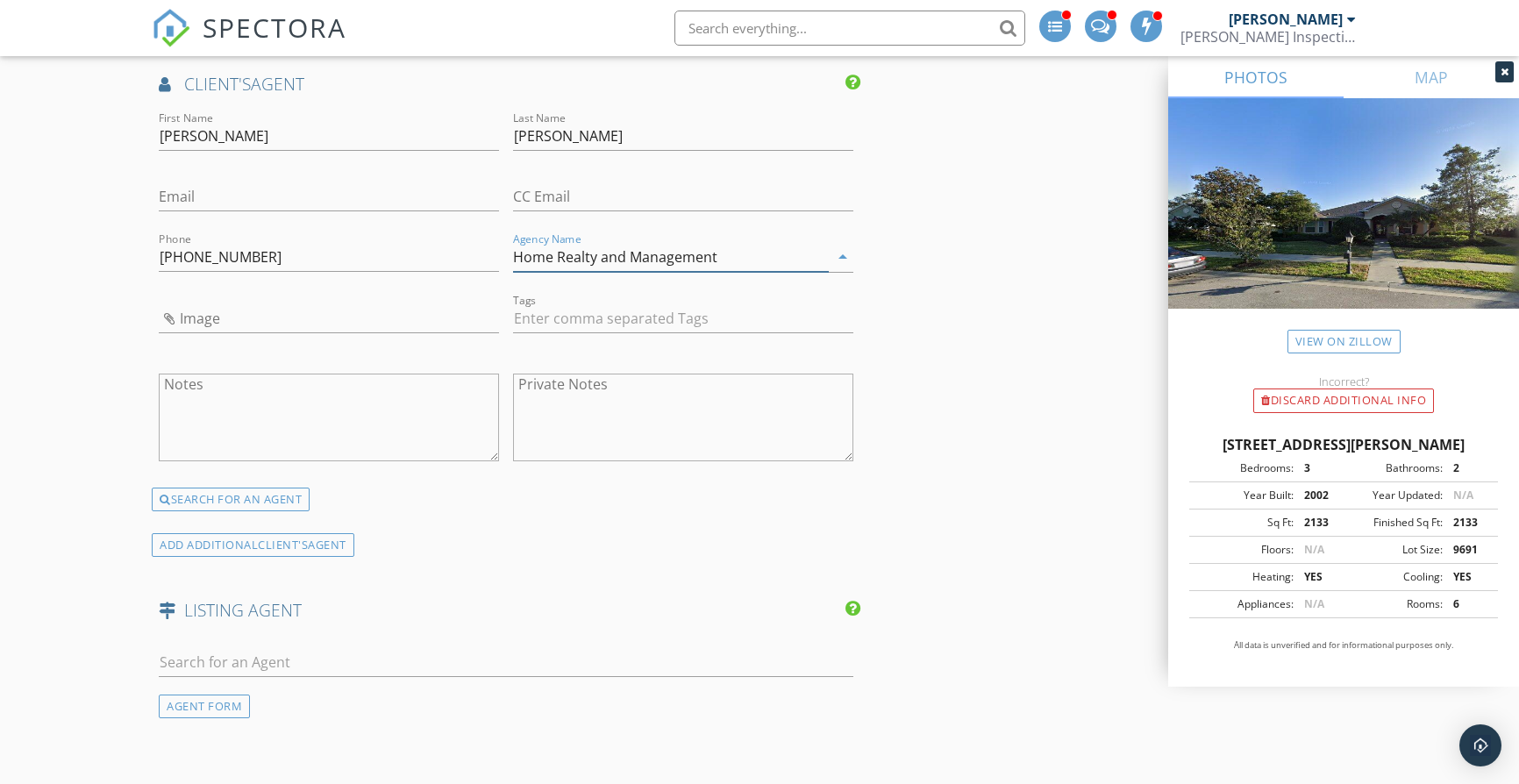
scroll to position [2432, 0]
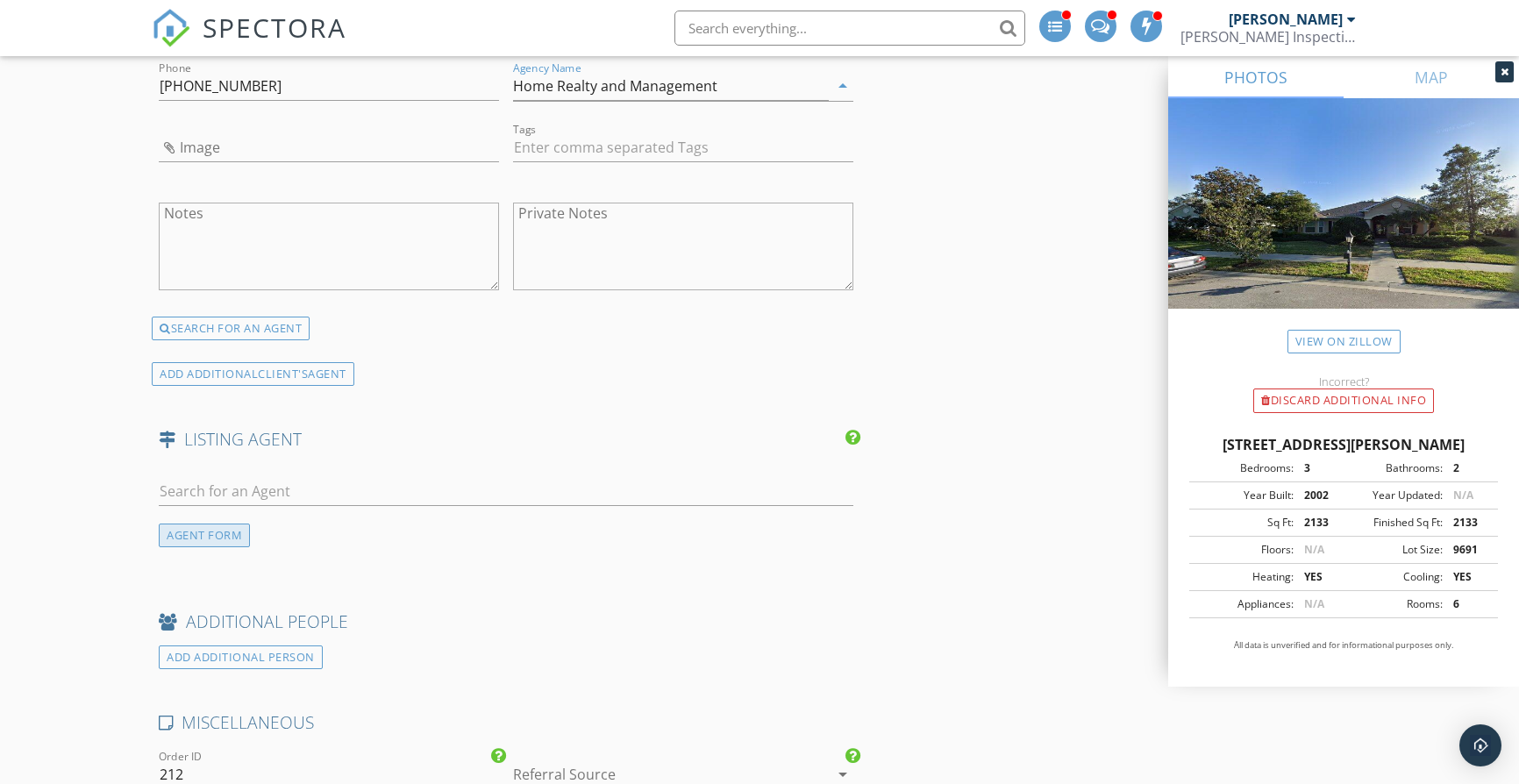
click at [235, 538] on div "AGENT FORM" at bounding box center [204, 535] width 91 height 24
type input "Home Realty and Management"
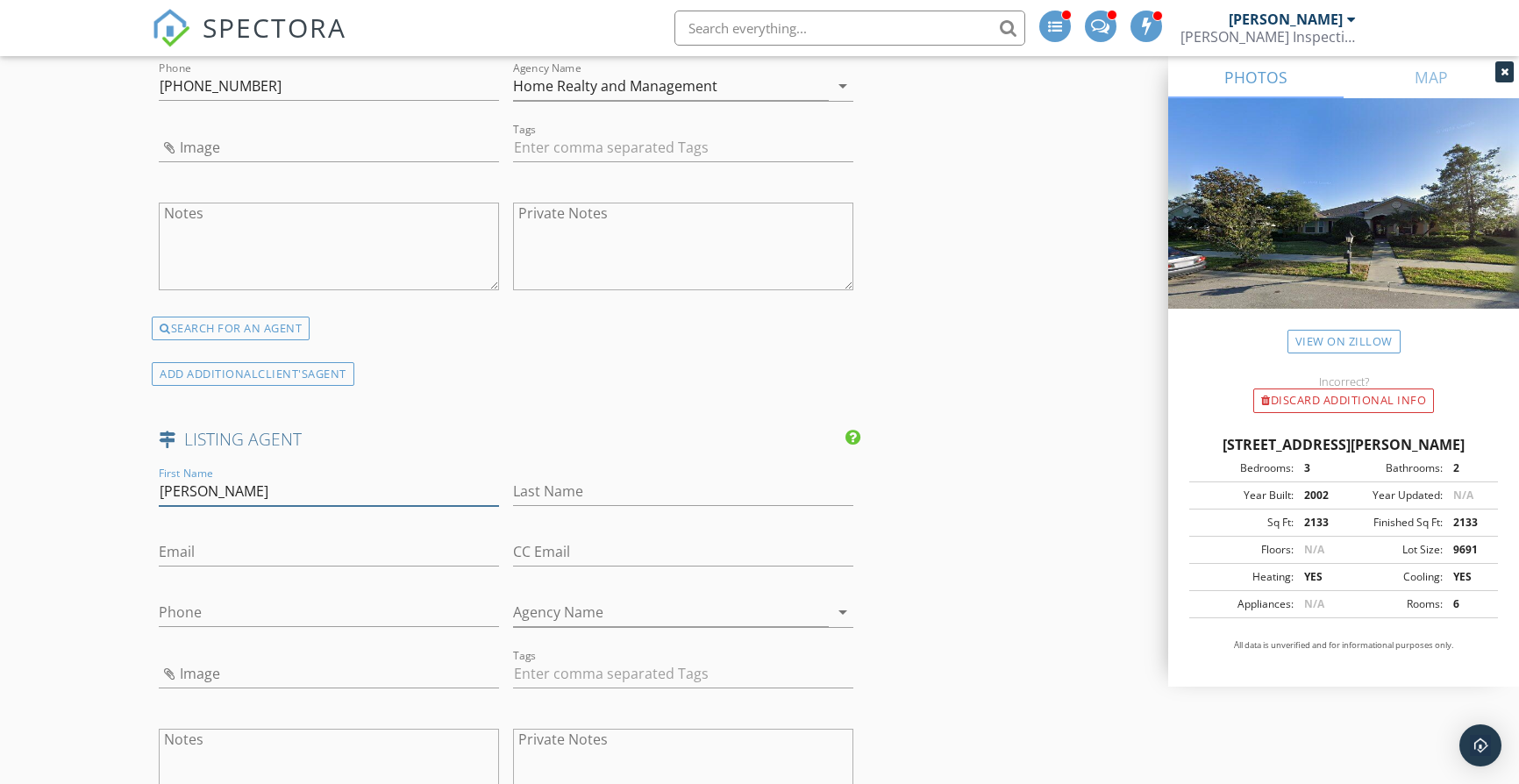
type input "Julien"
type input "Collet"
paste input "813-727-7252"
type input "813-727-7252"
paste input "PINEYWOODS REALTY"
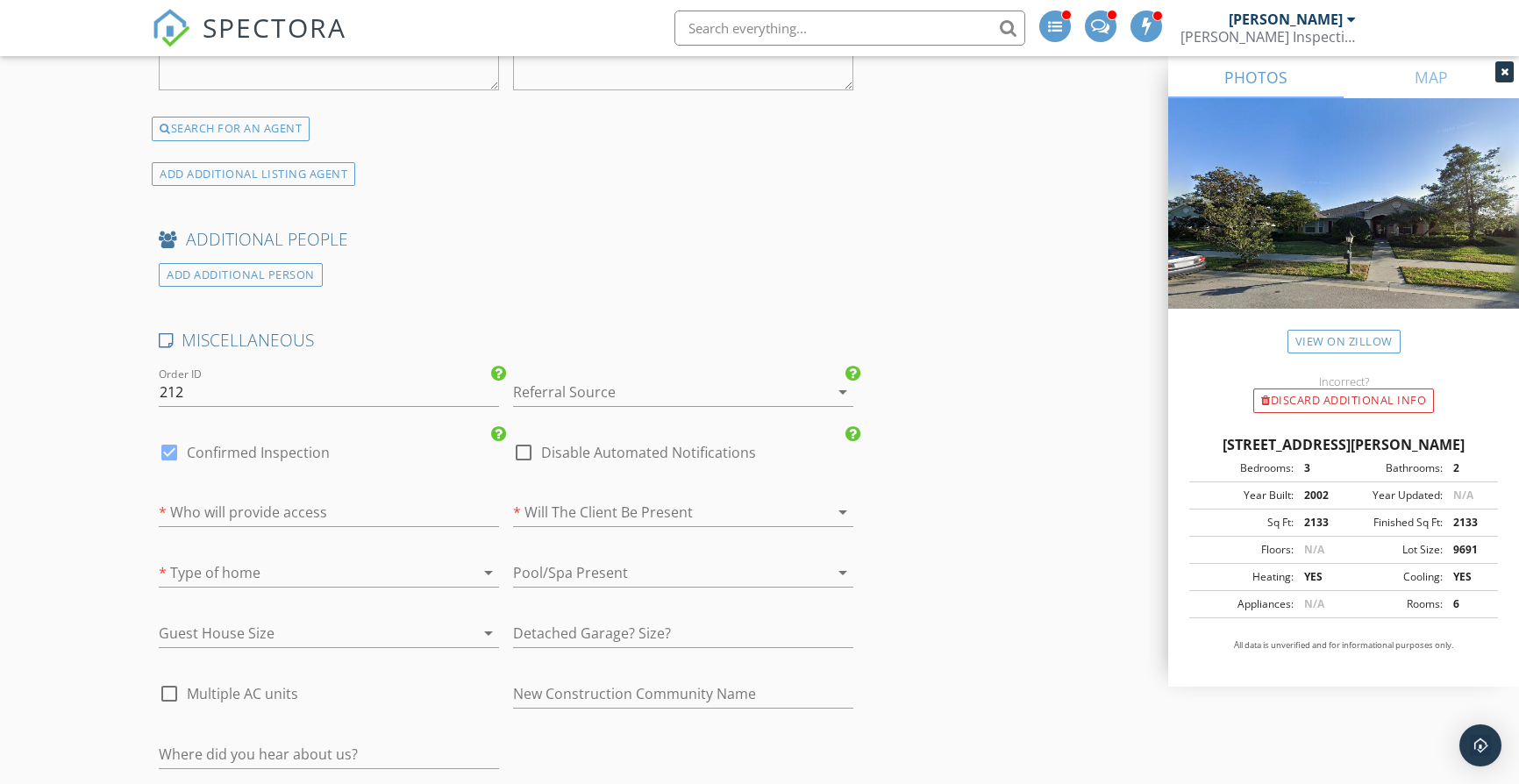
scroll to position [3161, 0]
type input "PINEYWOODS REALTY"
click at [659, 374] on div at bounding box center [658, 388] width 291 height 28
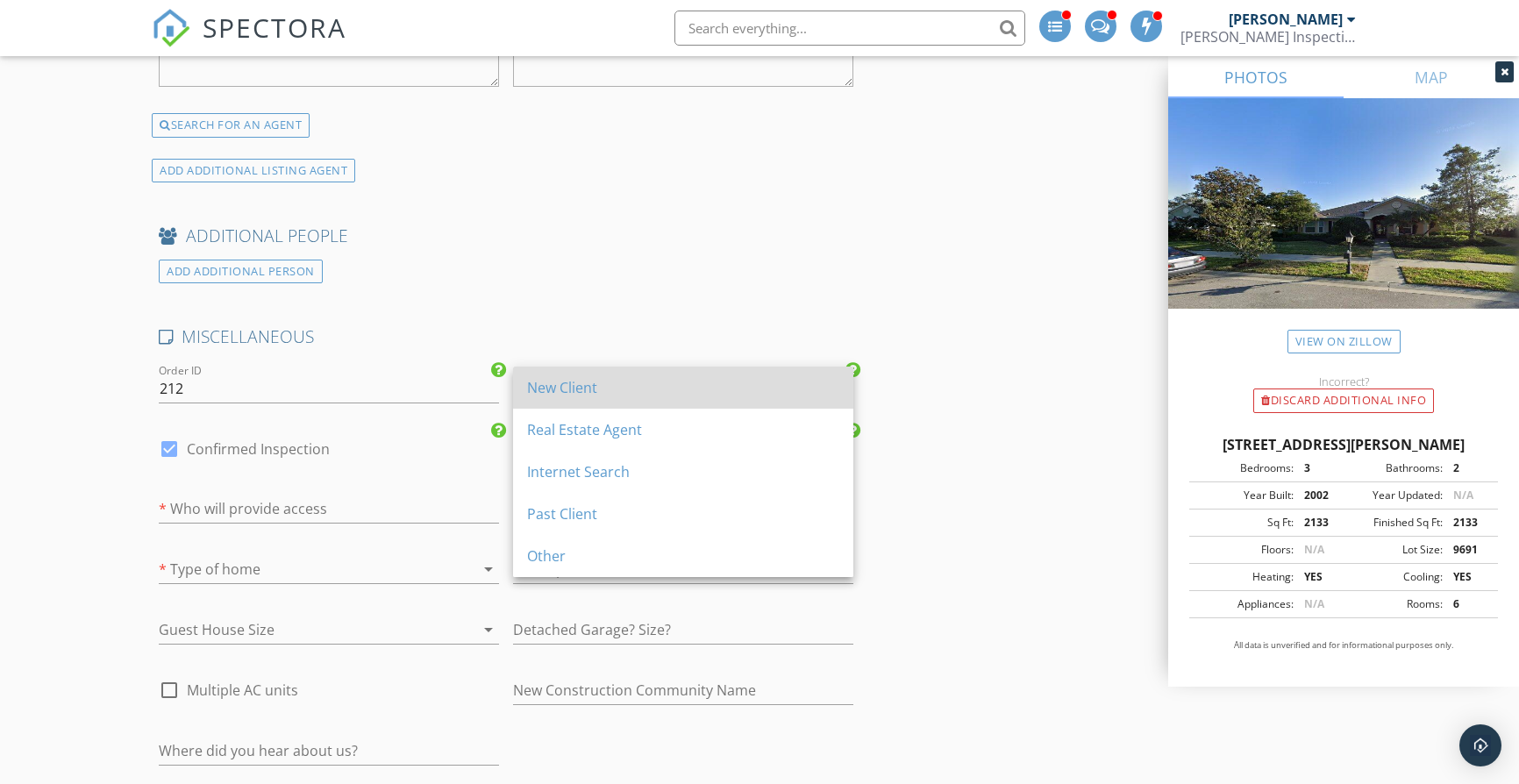
click at [678, 392] on div "New Client" at bounding box center [682, 387] width 312 height 21
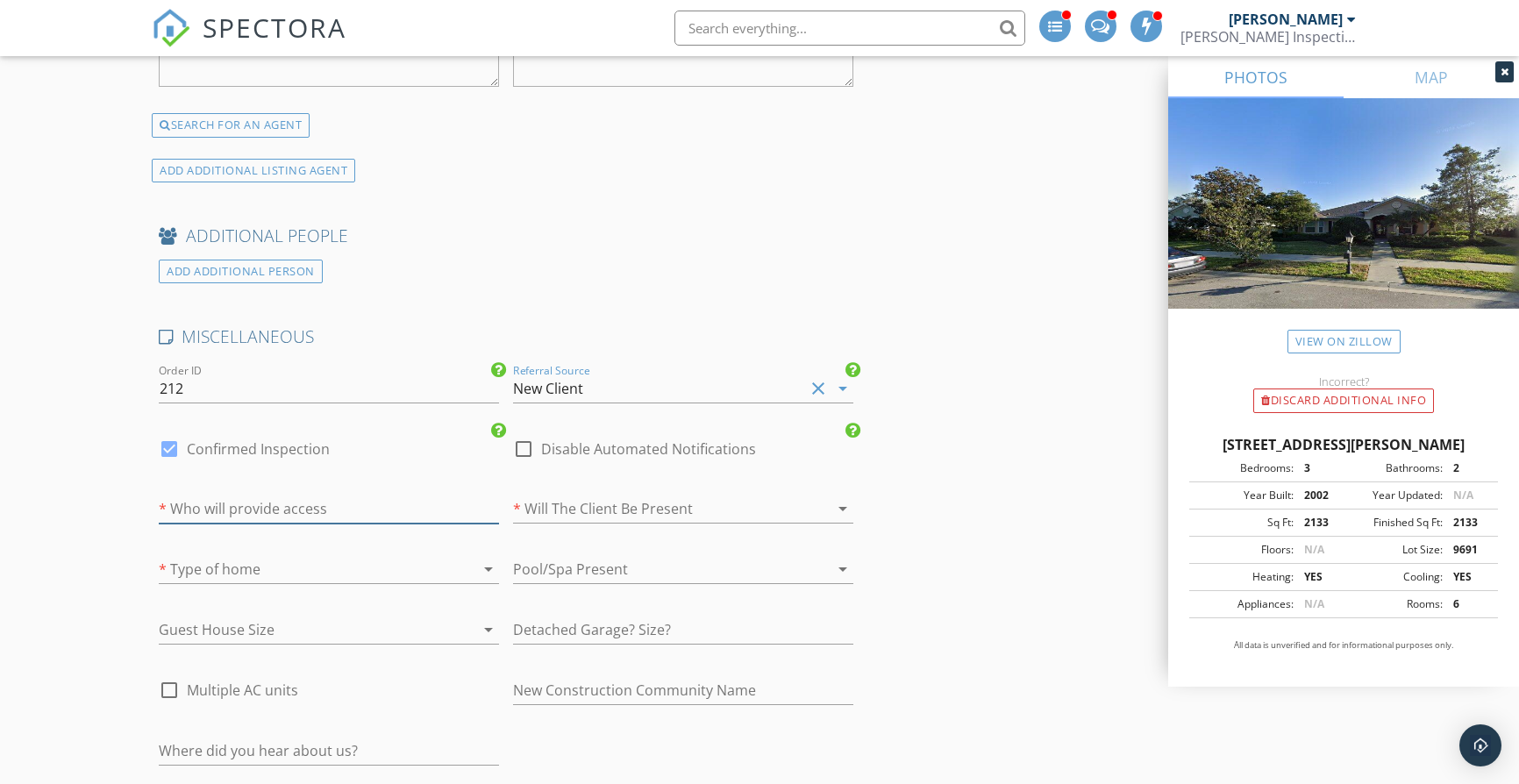
click at [386, 500] on input "text" at bounding box center [328, 509] width 340 height 29
type input "BA/LA"
click at [707, 495] on div at bounding box center [658, 509] width 291 height 28
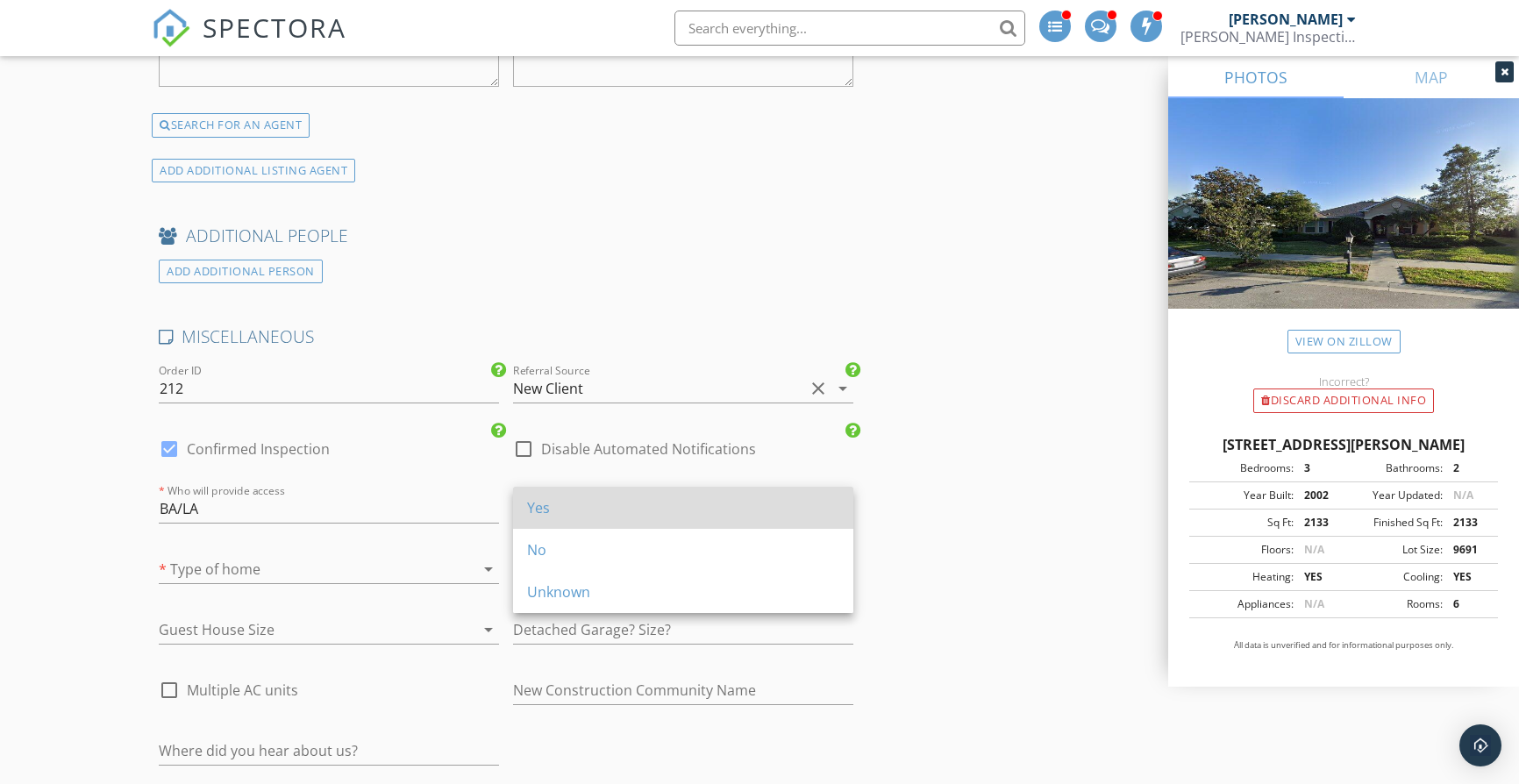
click at [710, 498] on div "Yes" at bounding box center [682, 508] width 312 height 21
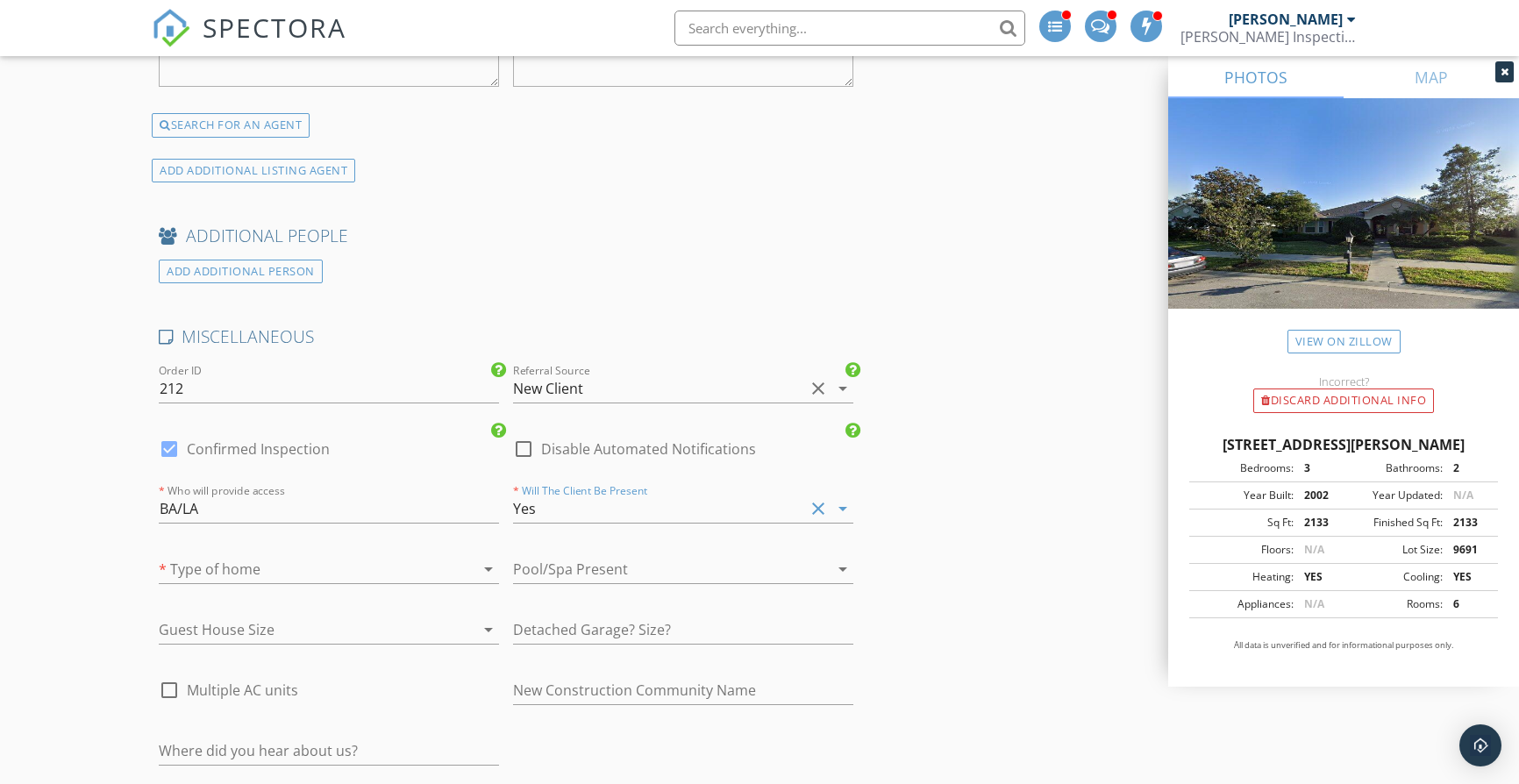
click at [368, 564] on div at bounding box center [303, 569] width 291 height 28
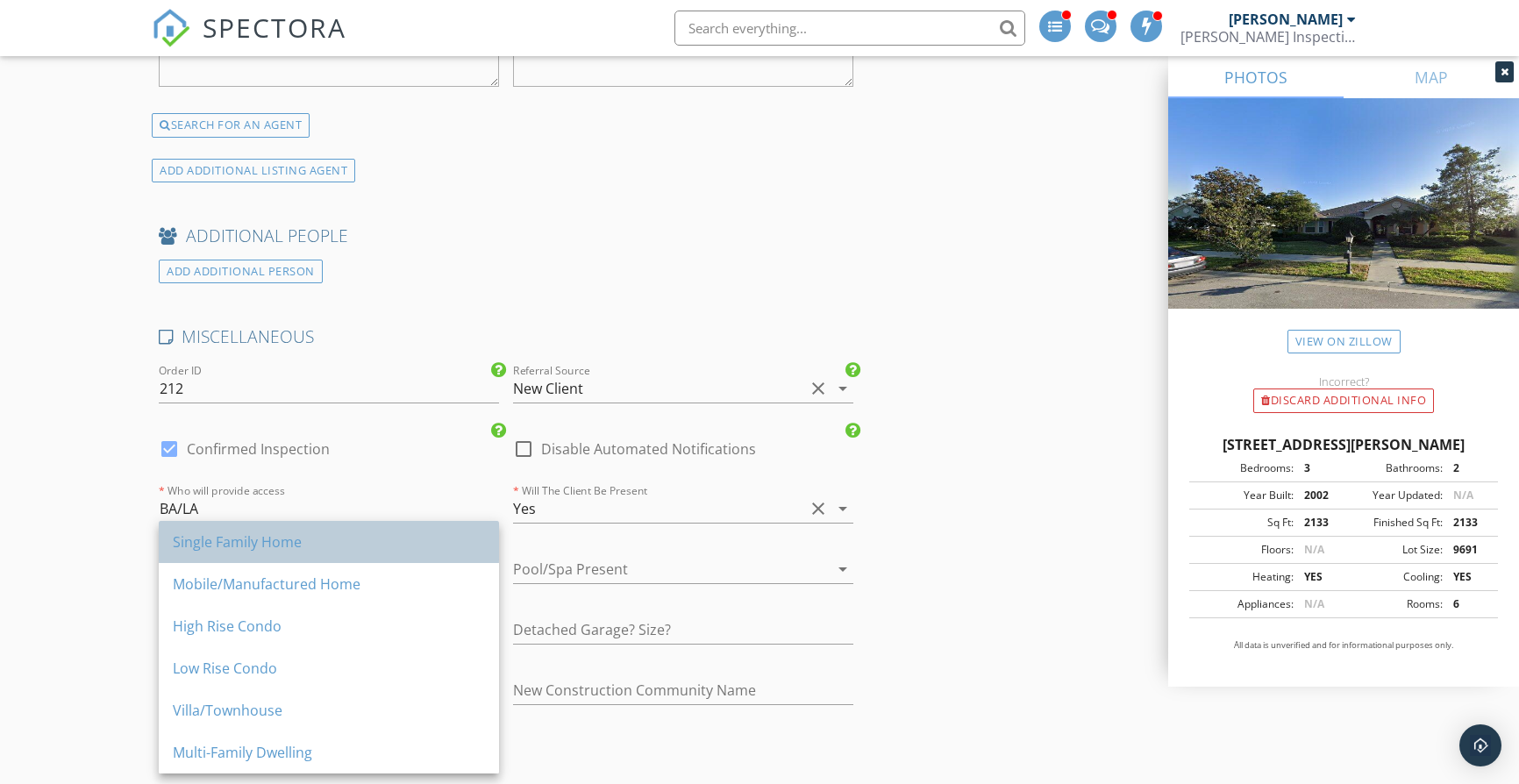
click at [351, 542] on div "Single Family Home" at bounding box center [328, 542] width 312 height 21
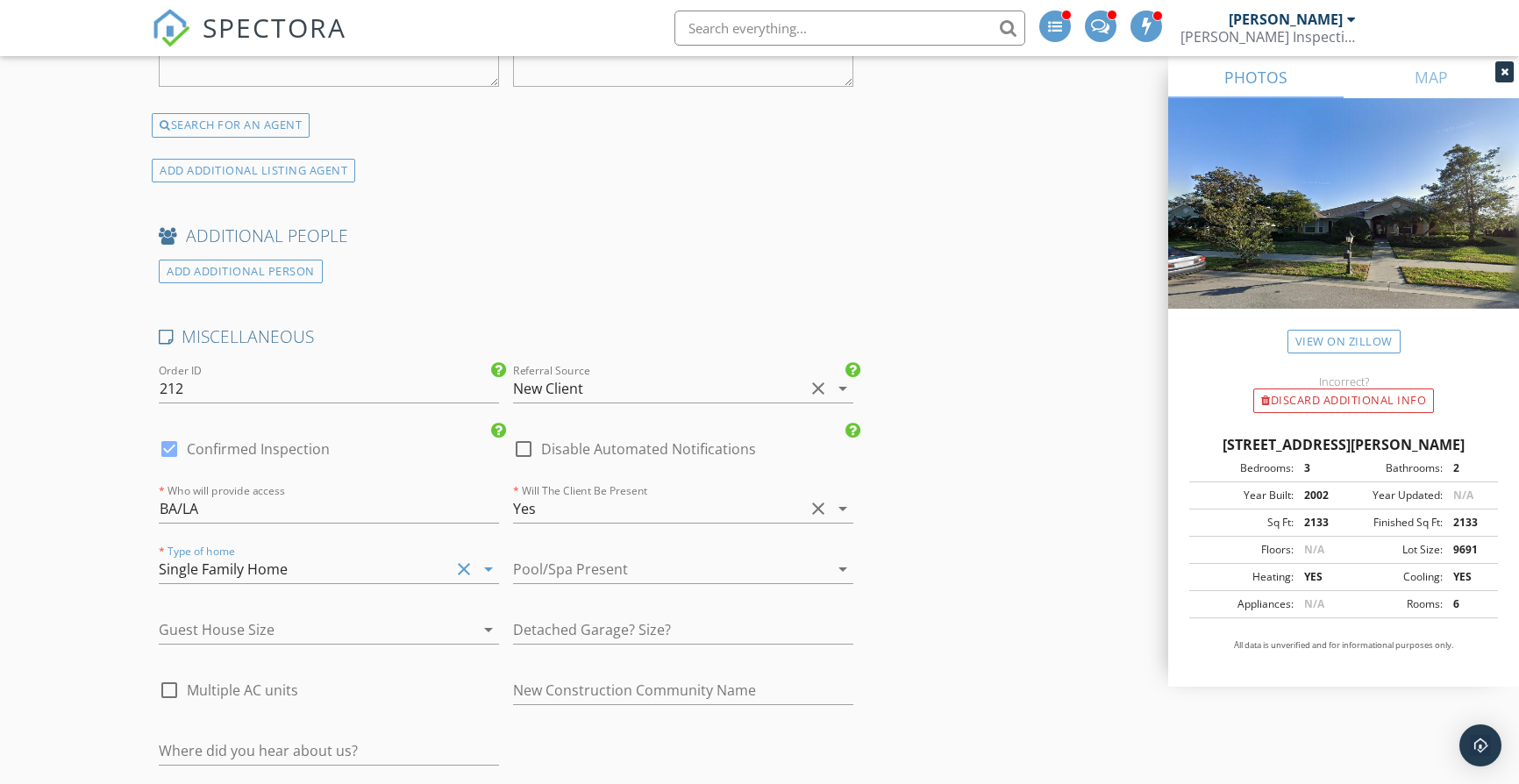
scroll to position [3199, 0]
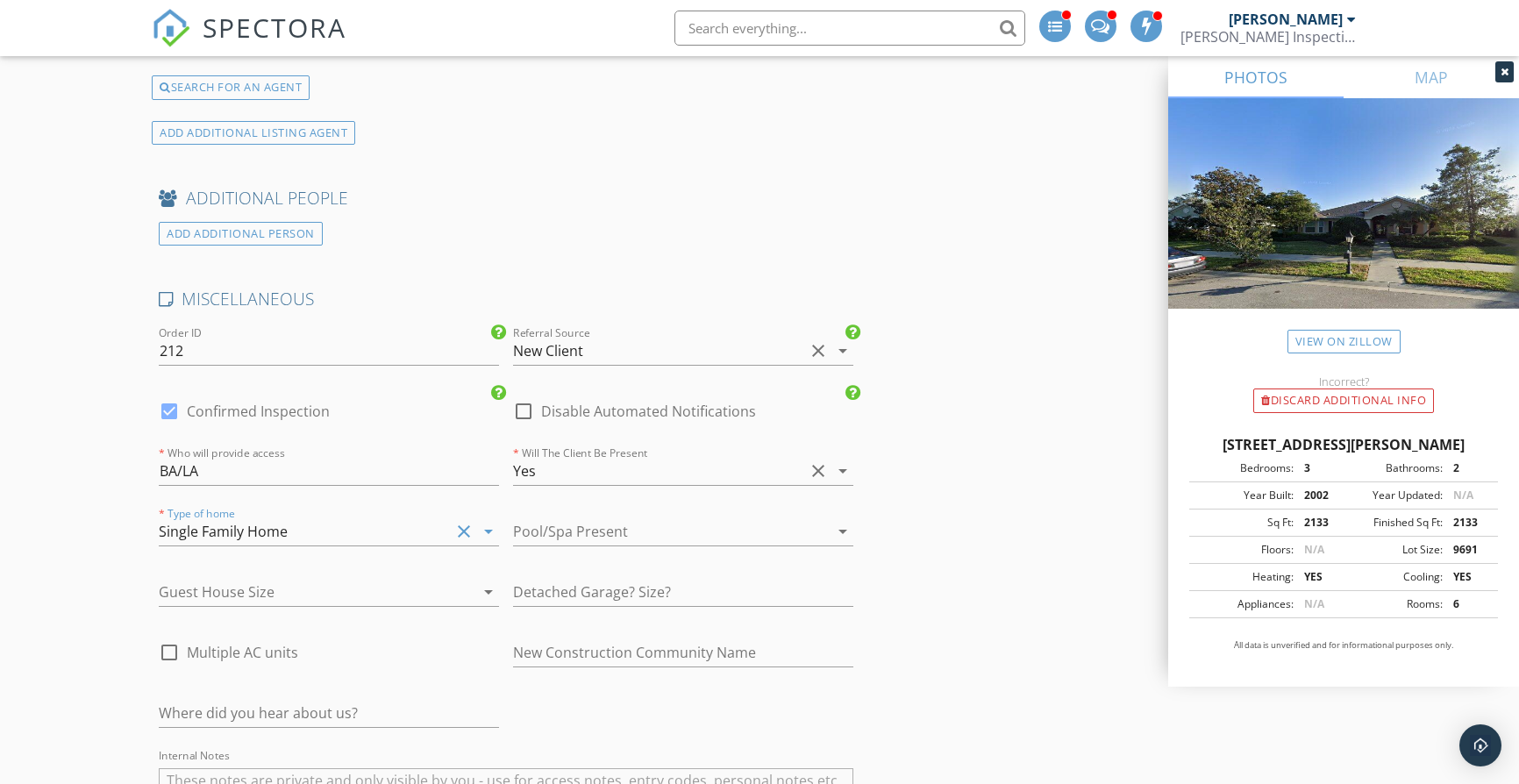
click at [724, 525] on div at bounding box center [658, 531] width 291 height 28
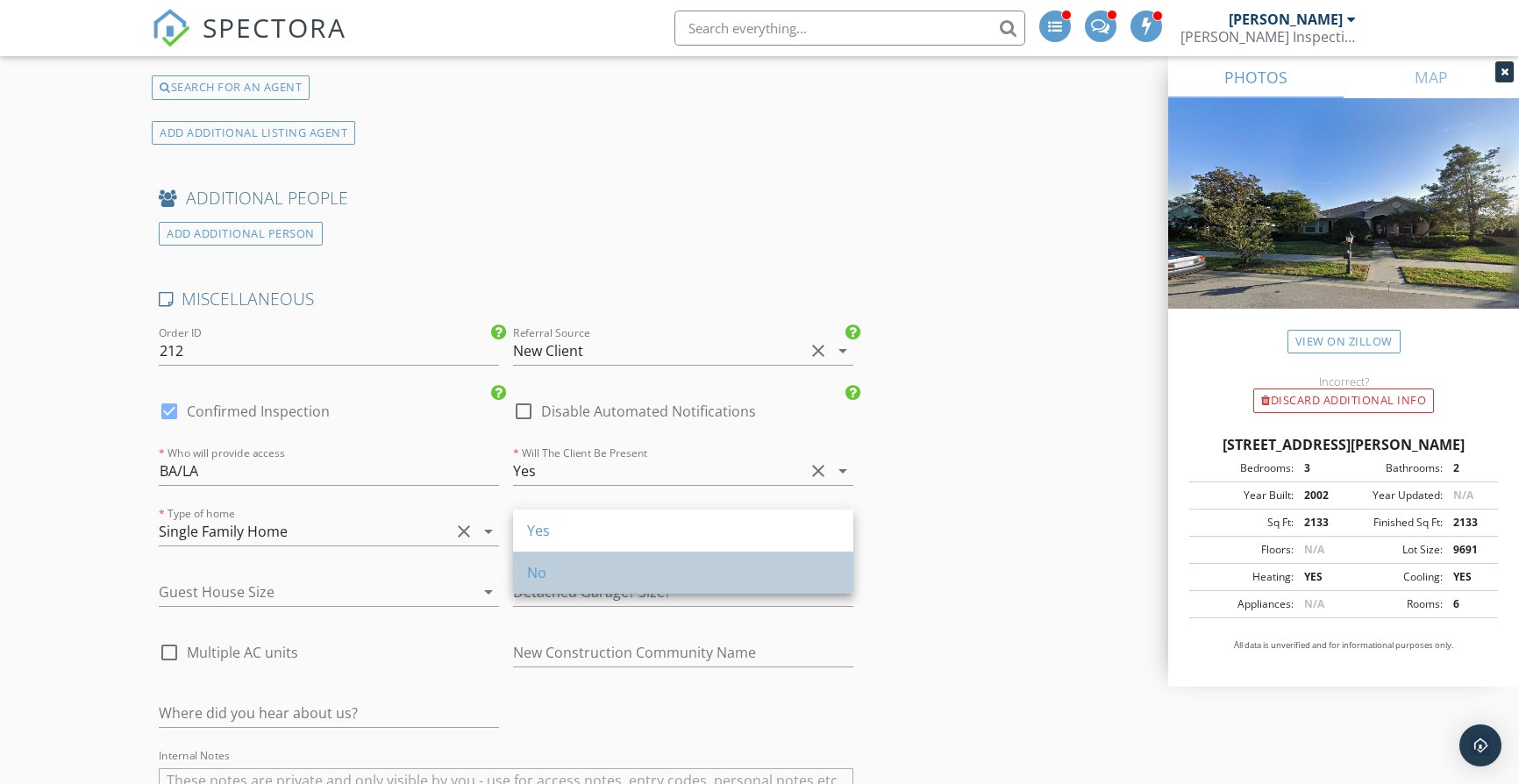
click at [690, 575] on div "No" at bounding box center [682, 573] width 312 height 21
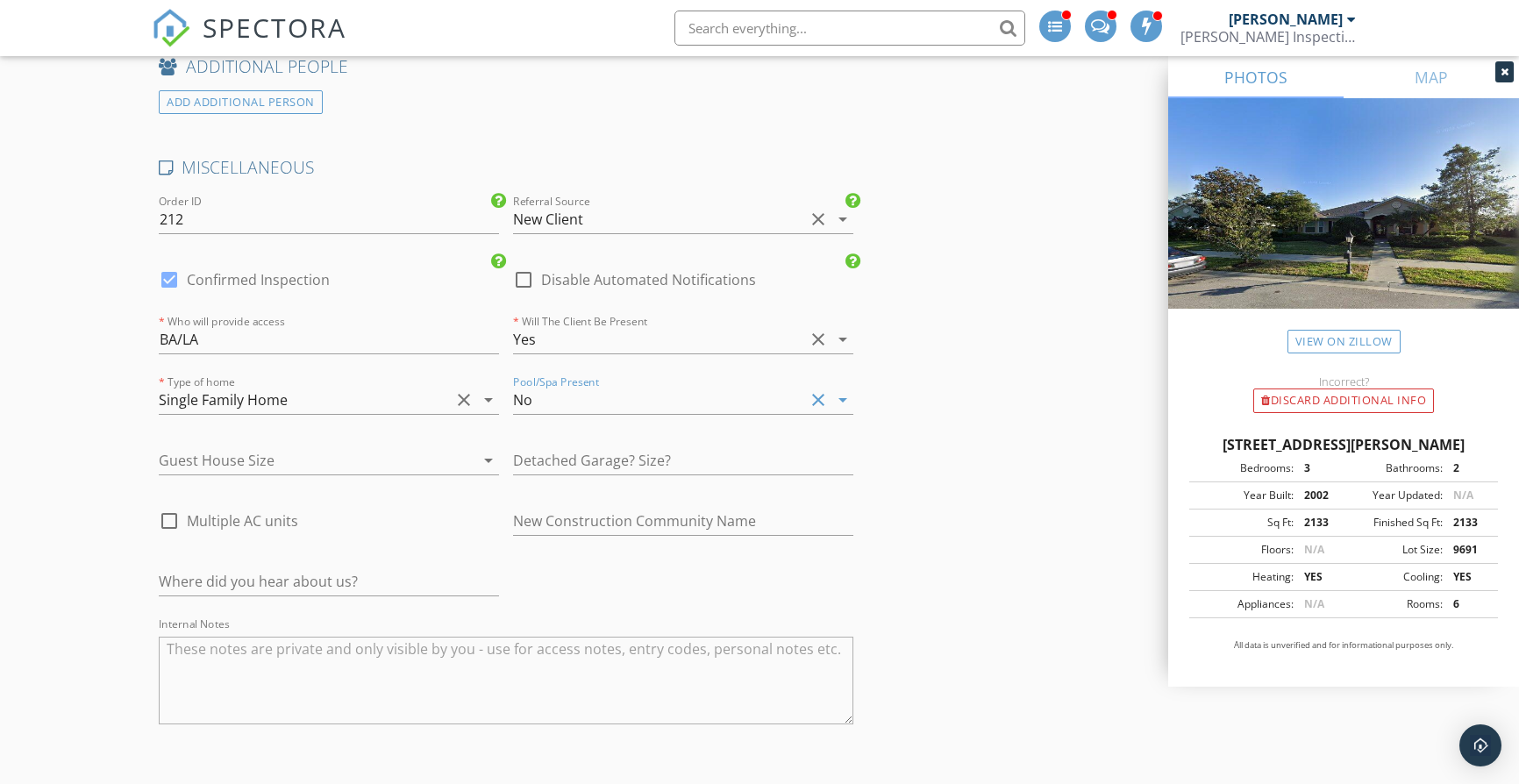
scroll to position [3706, 0]
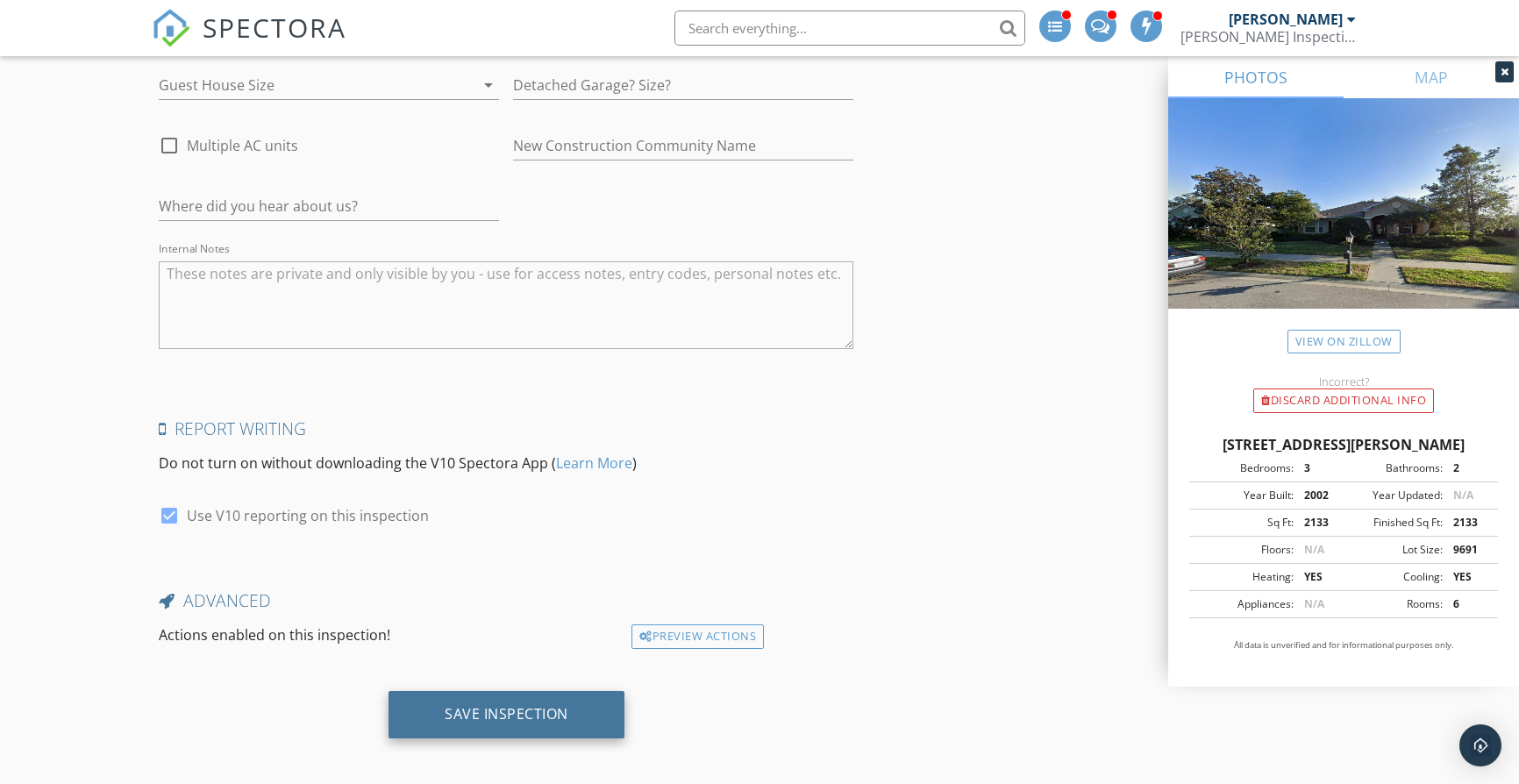
click at [558, 716] on div "Save Inspection" at bounding box center [506, 714] width 236 height 47
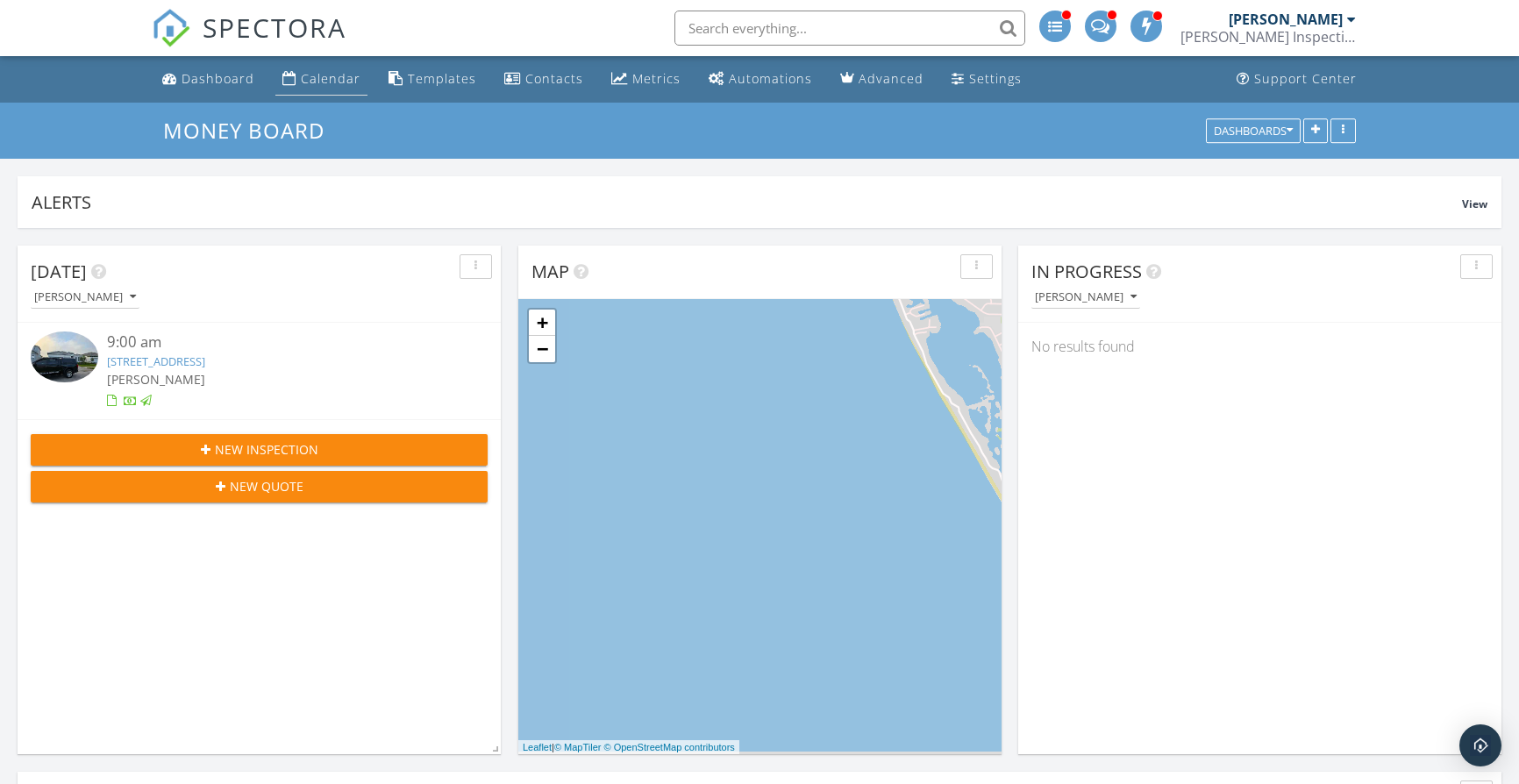
scroll to position [377, 483]
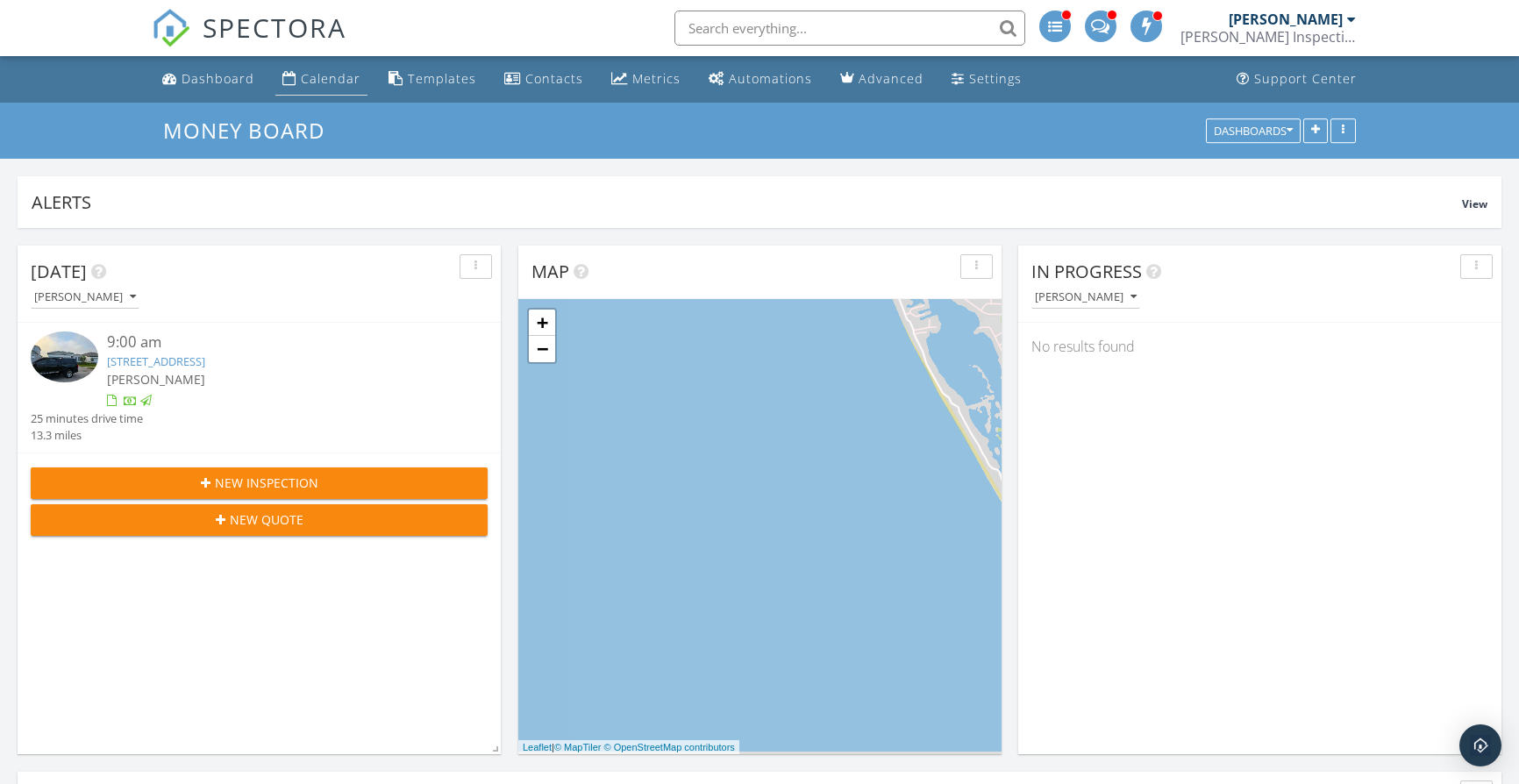
click at [335, 80] on div "Calendar" at bounding box center [330, 78] width 59 height 17
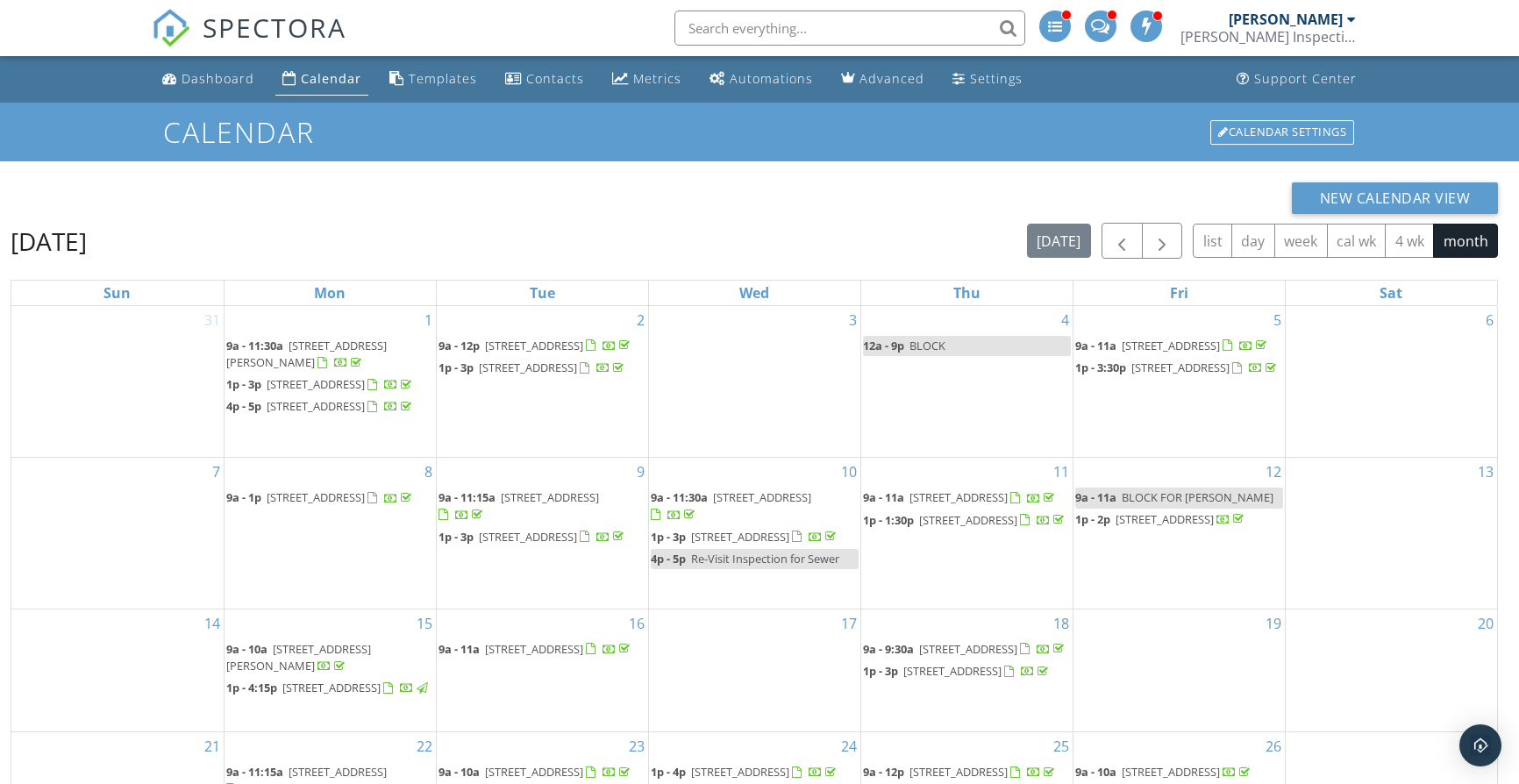
scroll to position [234, 0]
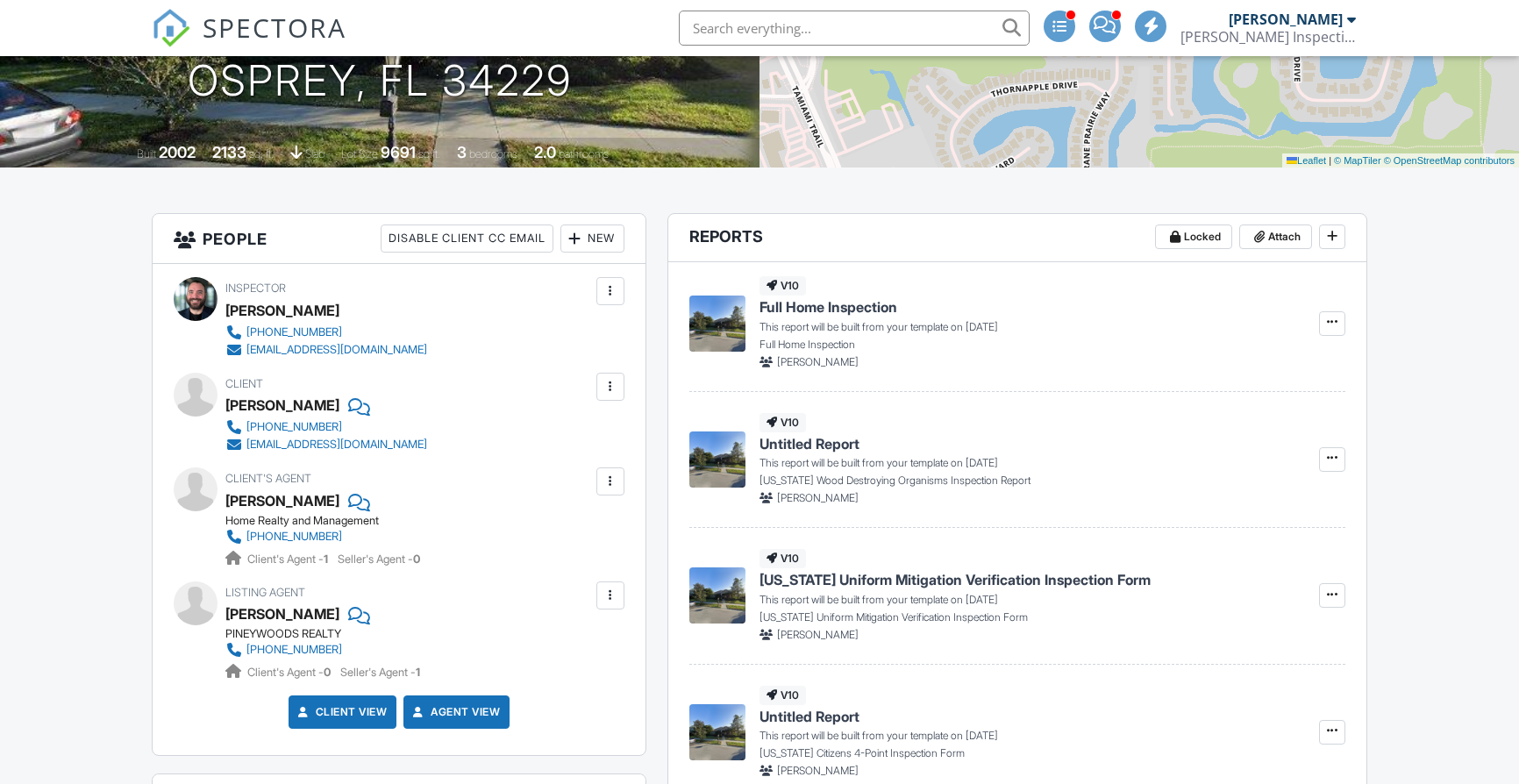
scroll to position [338, 0]
